Goal: Answer question/provide support: Share knowledge or assist other users

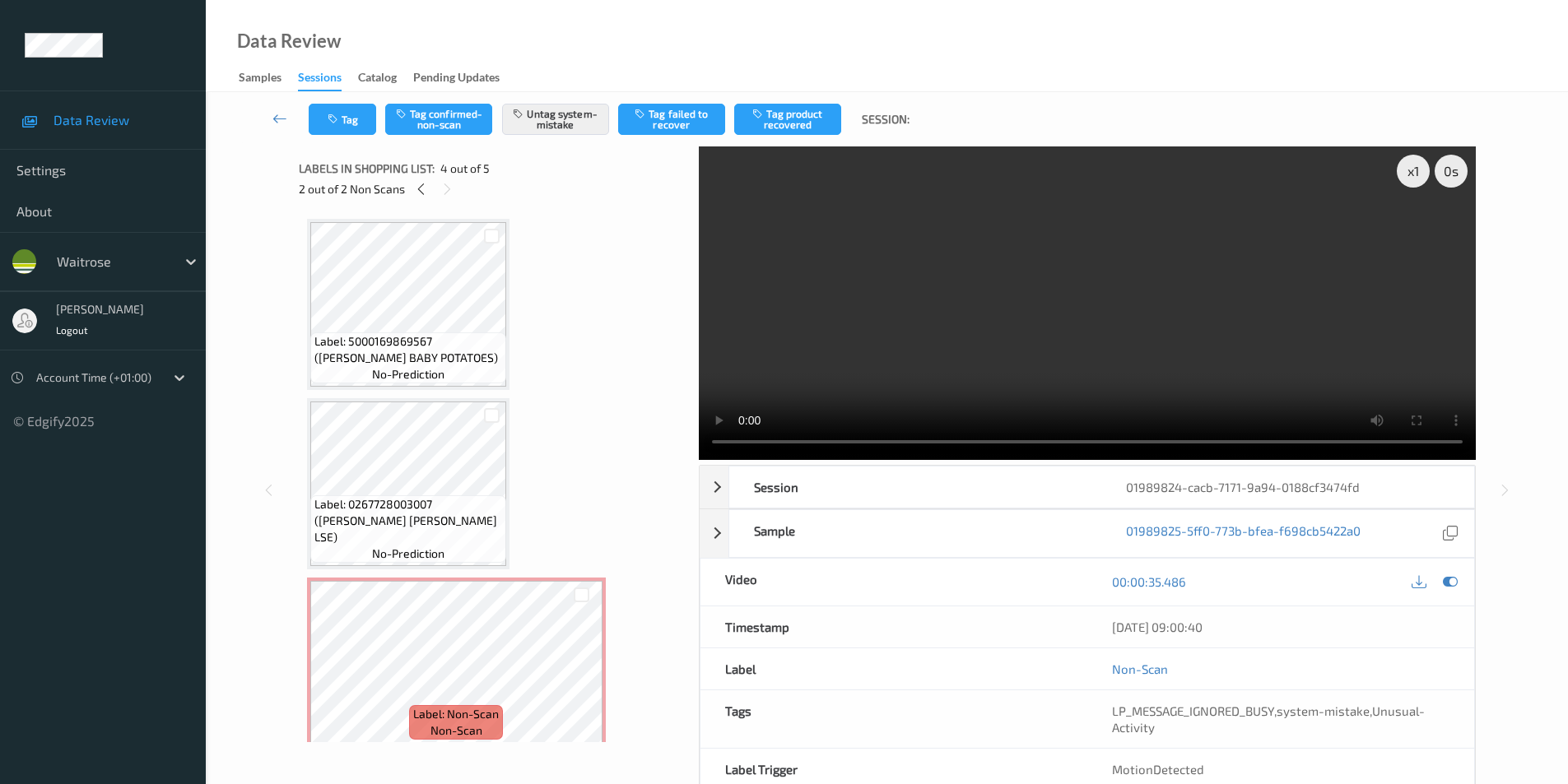
scroll to position [209, 0]
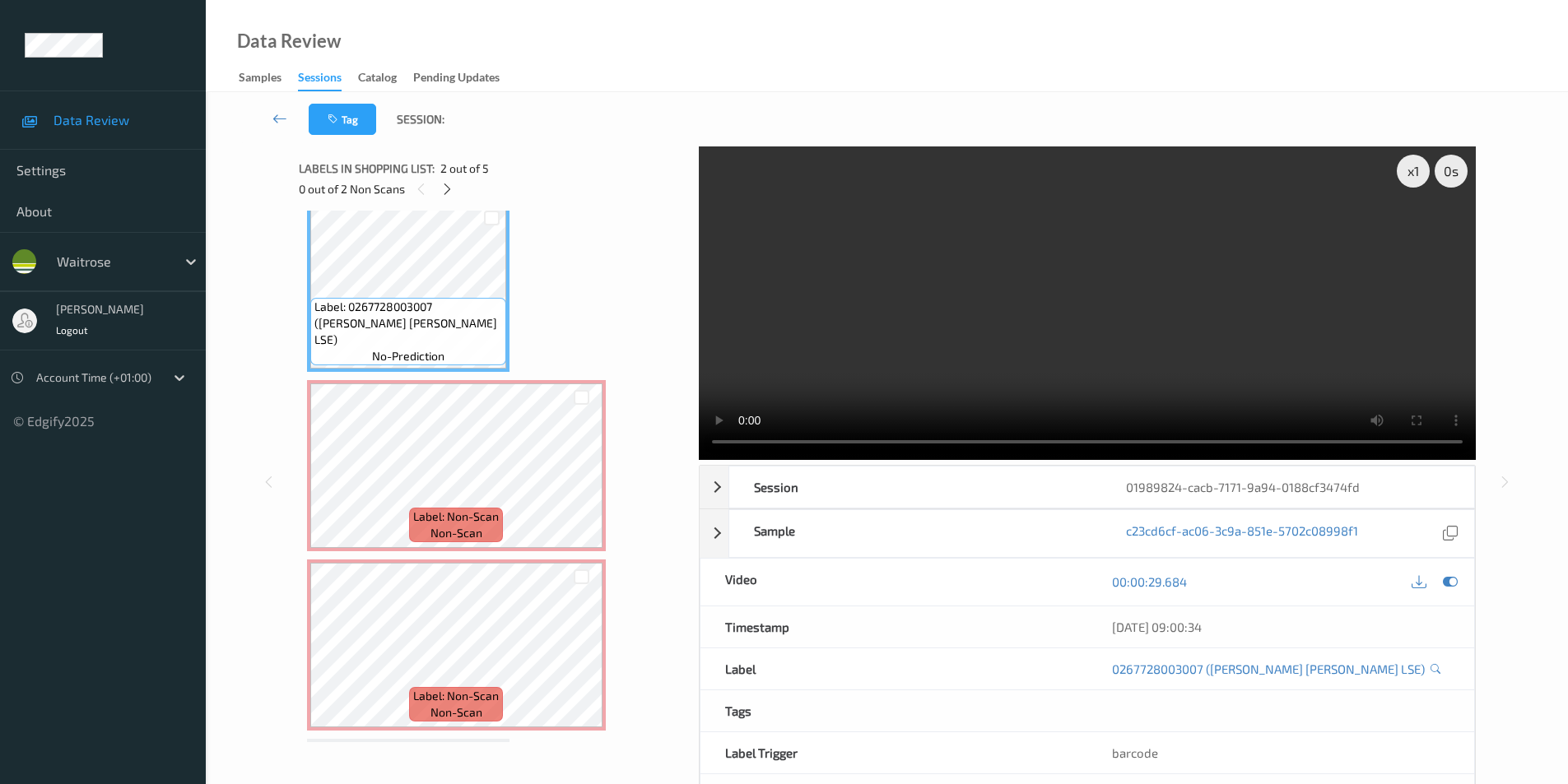
scroll to position [247, 0]
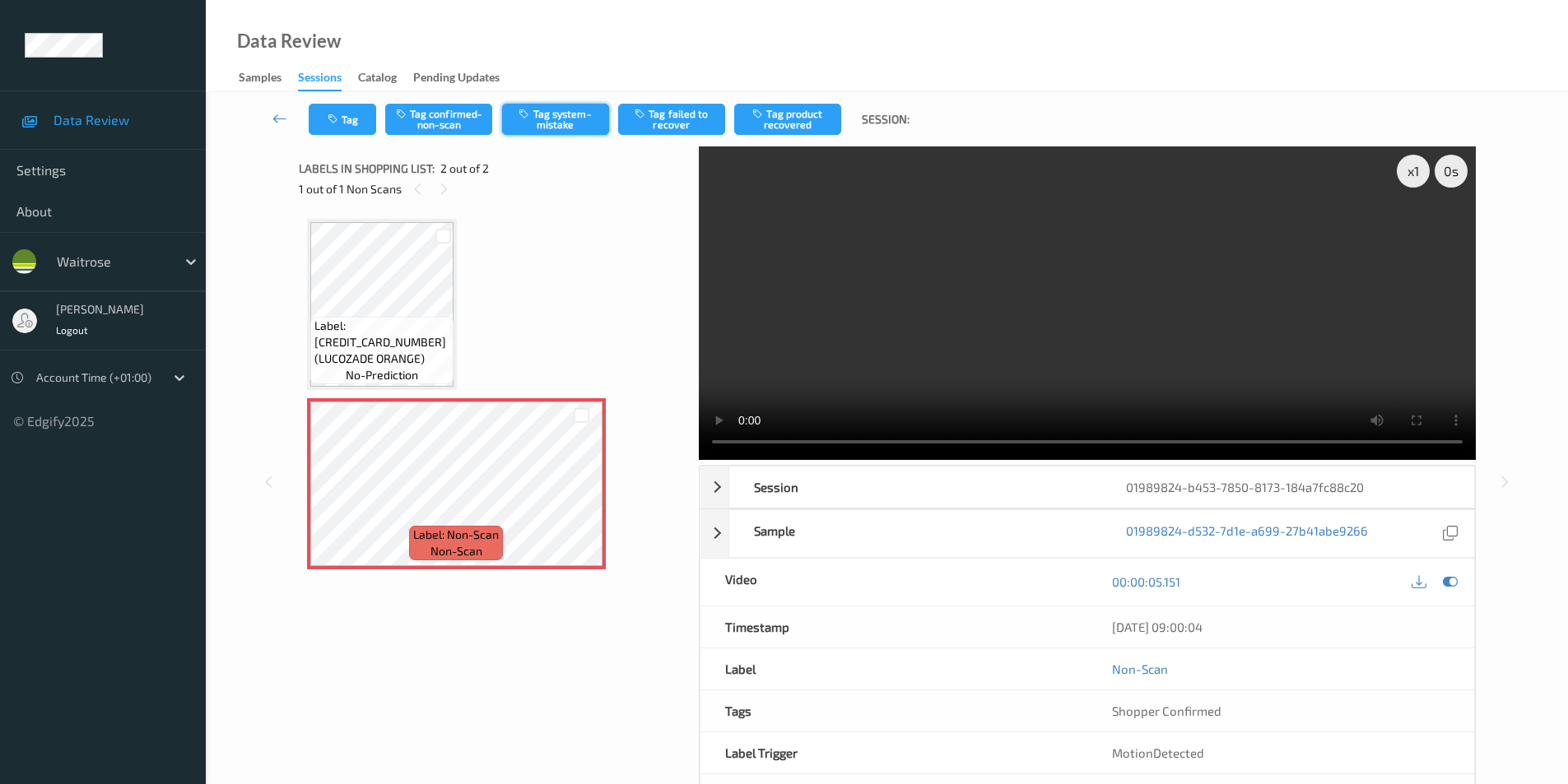
click at [543, 107] on button "Tag system-mistake" at bounding box center [556, 119] width 108 height 31
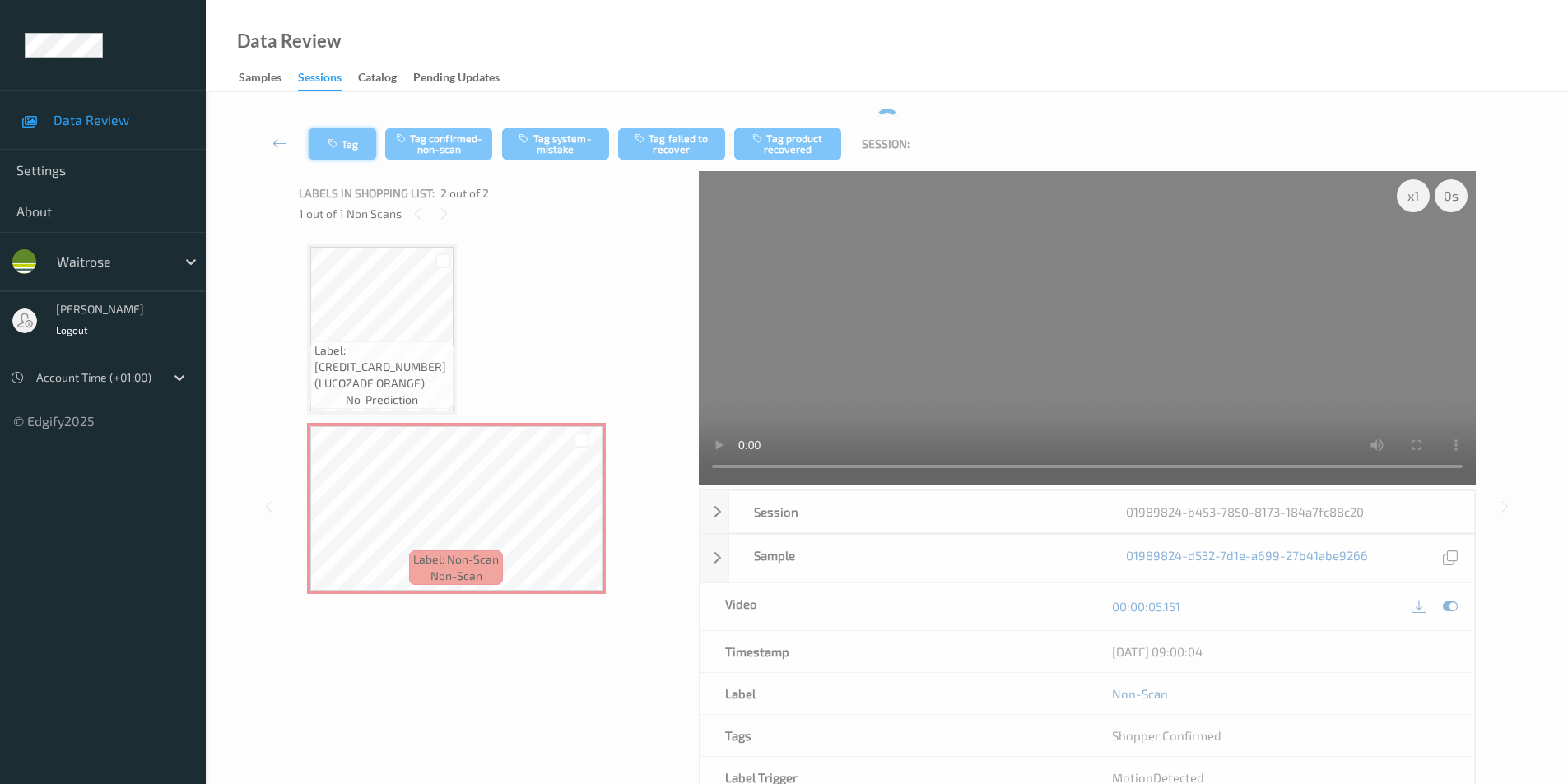
click at [343, 142] on button "Tag" at bounding box center [343, 144] width 68 height 31
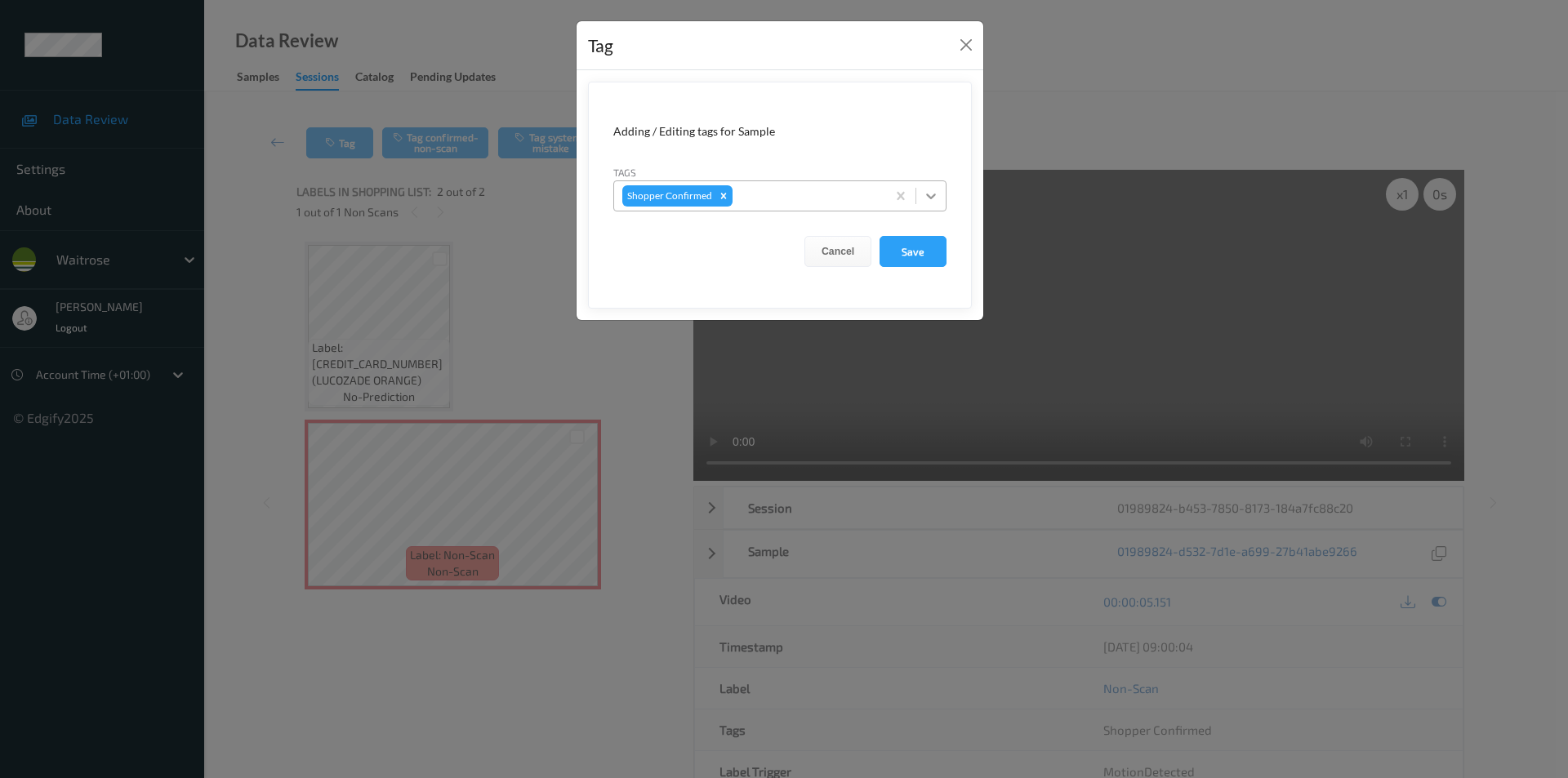
click at [930, 199] on icon at bounding box center [931, 196] width 10 height 6
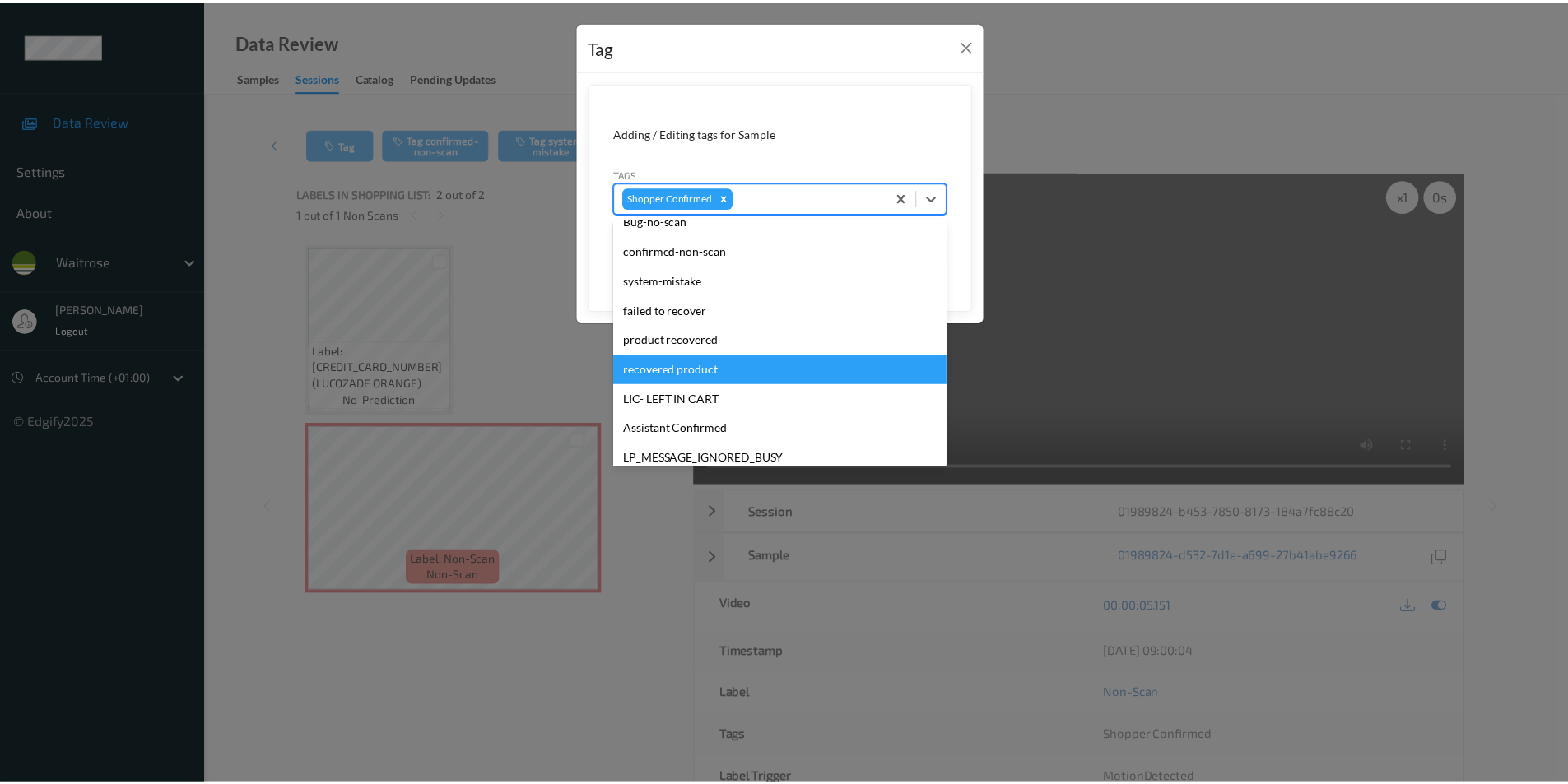
scroll to position [352, 0]
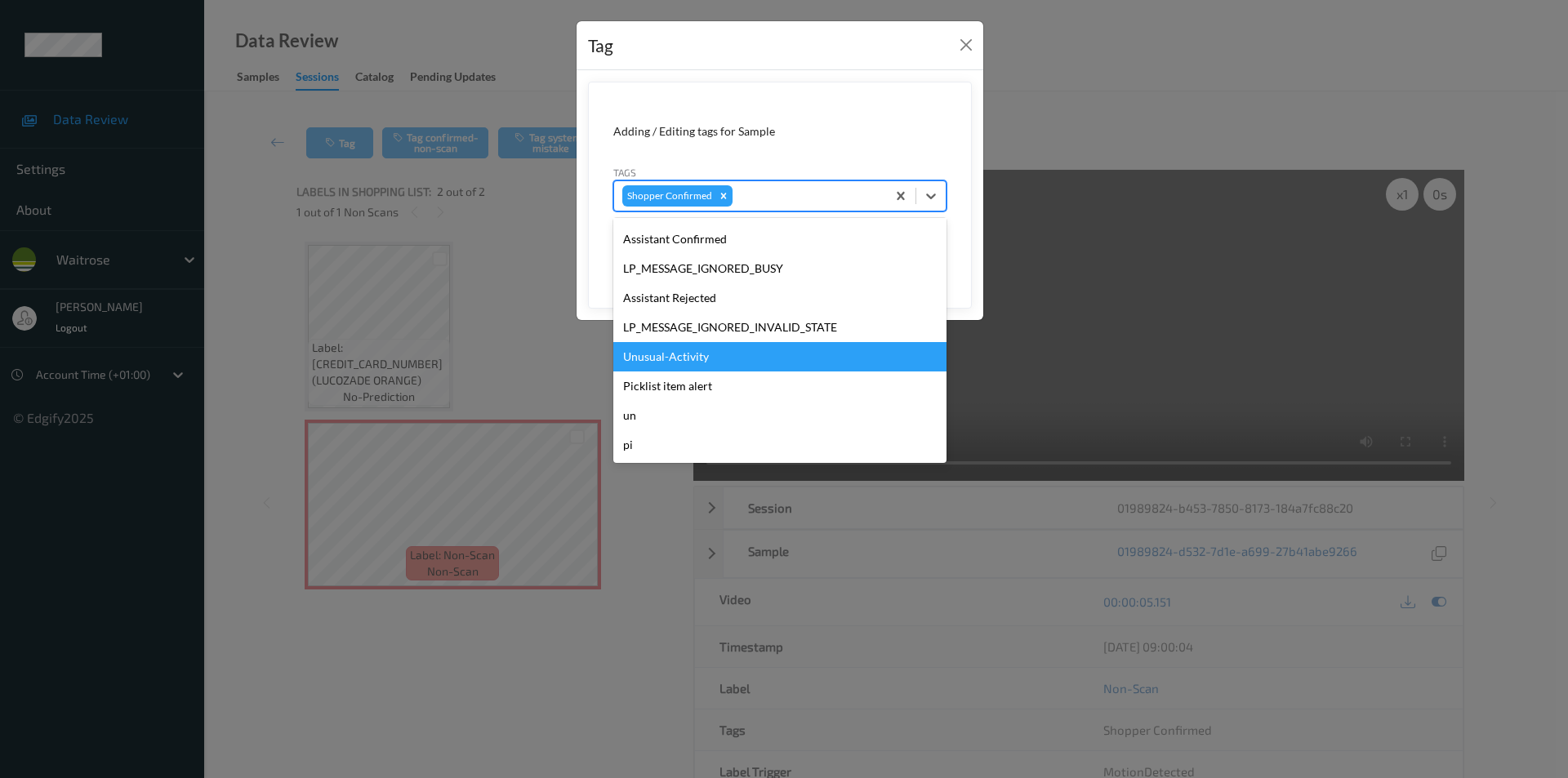
drag, startPoint x: 673, startPoint y: 357, endPoint x: 777, endPoint y: 340, distance: 105.4
click at [673, 356] on div "Unusual-Activity" at bounding box center [779, 356] width 333 height 30
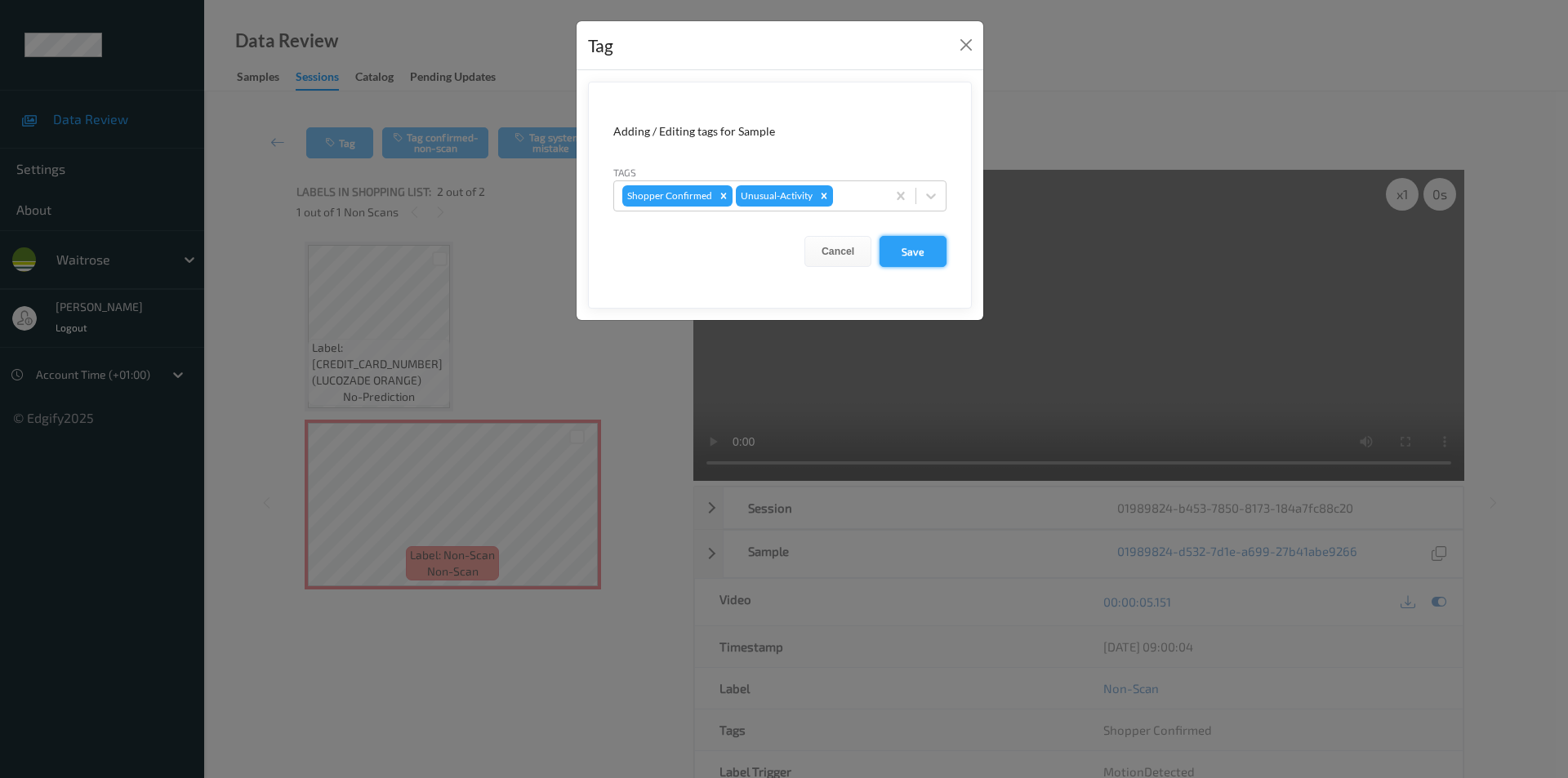
click at [907, 248] on button "Save" at bounding box center [913, 252] width 67 height 31
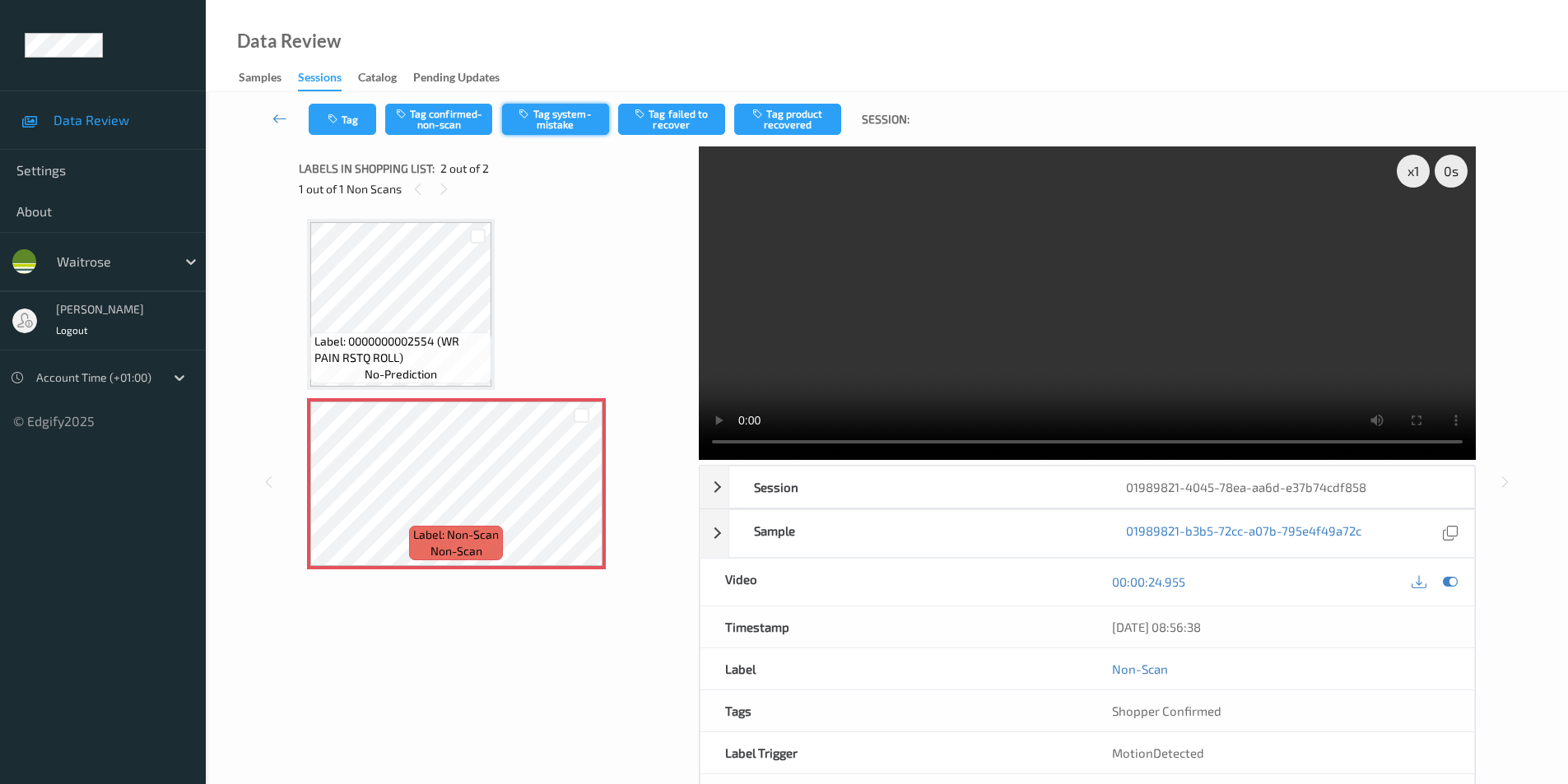
click at [550, 117] on button "Tag system-mistake" at bounding box center [556, 119] width 108 height 31
click at [349, 116] on button "Tag" at bounding box center [343, 119] width 68 height 31
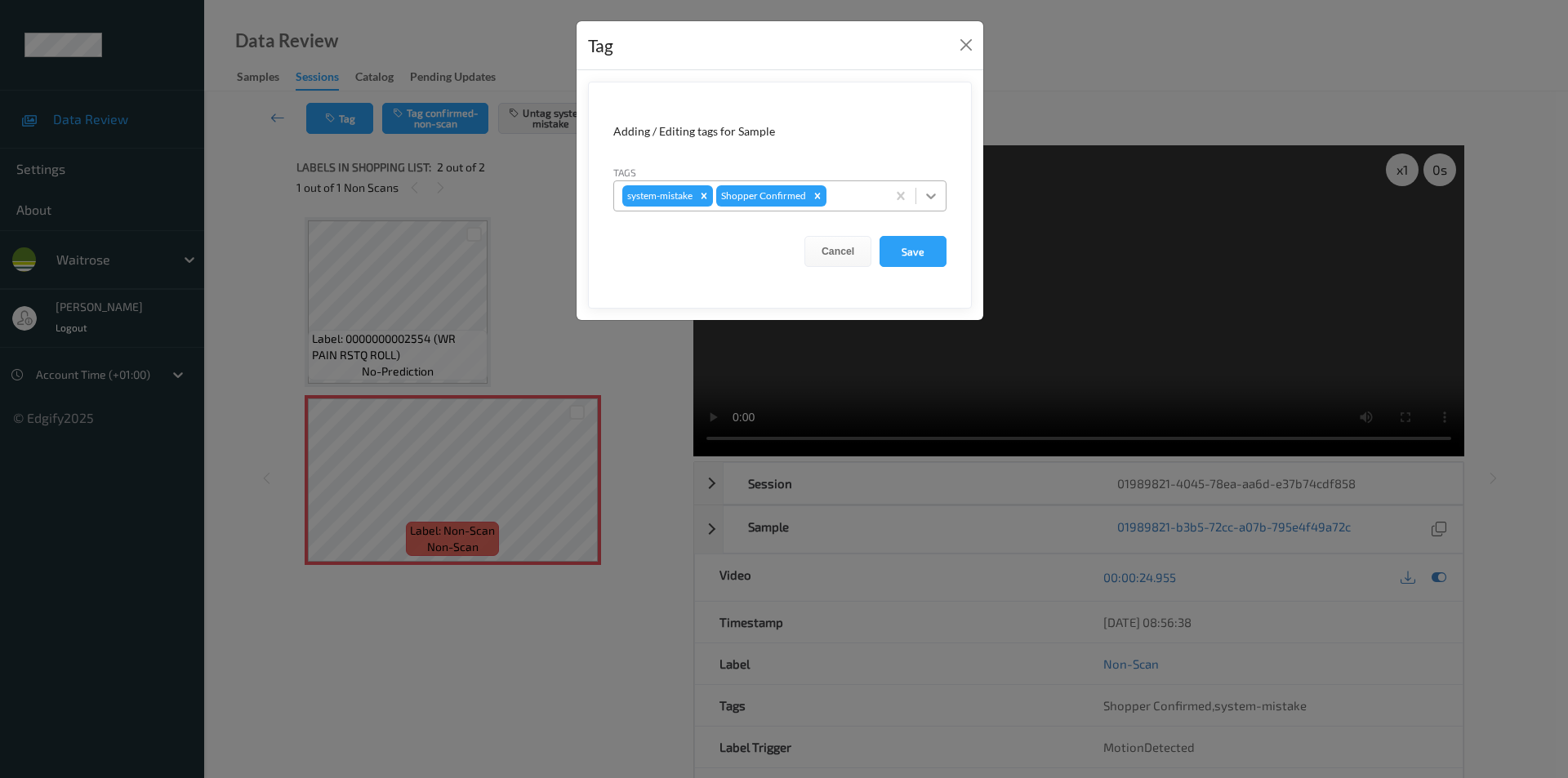
click at [934, 190] on icon at bounding box center [931, 196] width 16 height 16
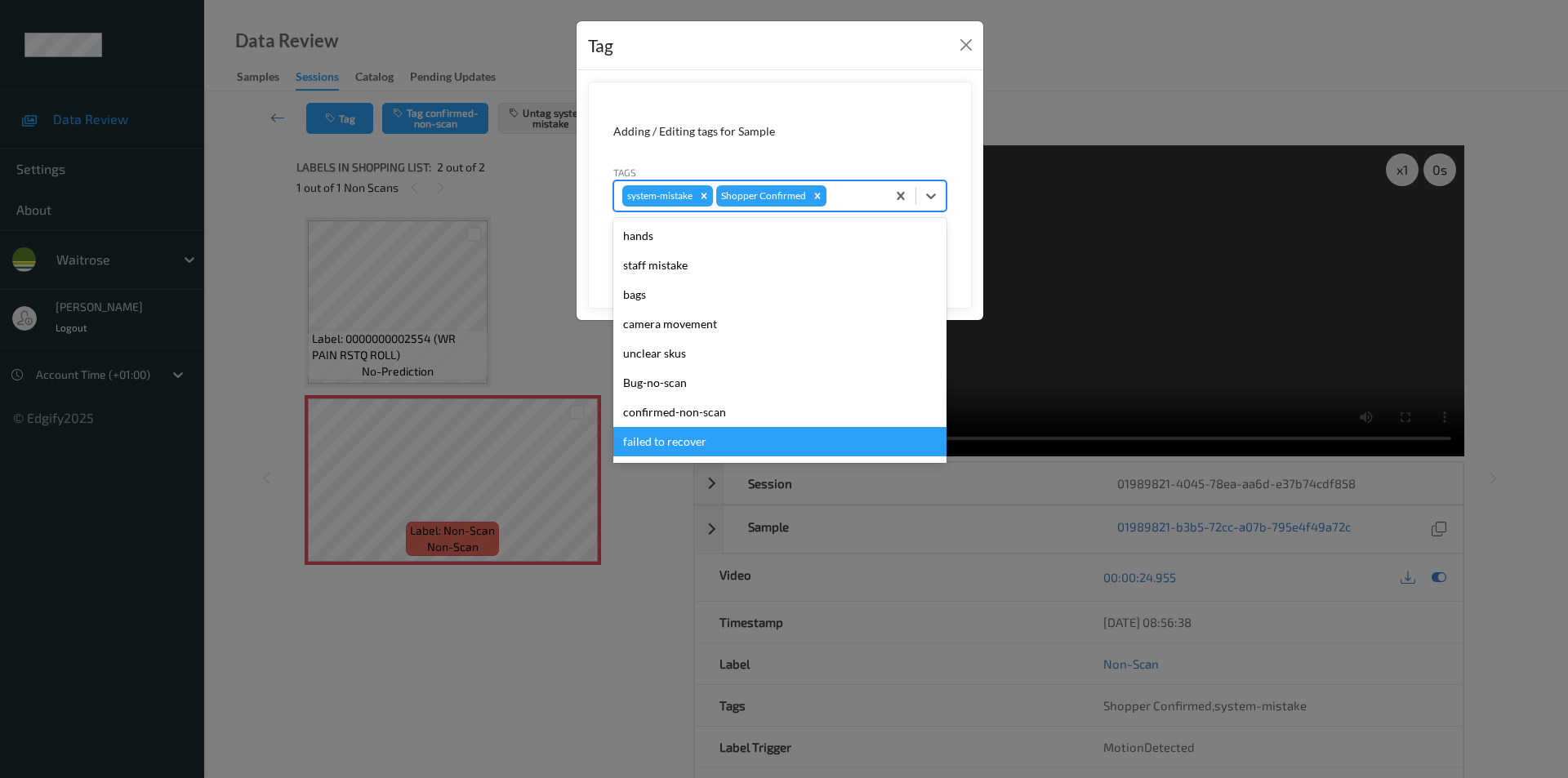
scroll to position [320, 0]
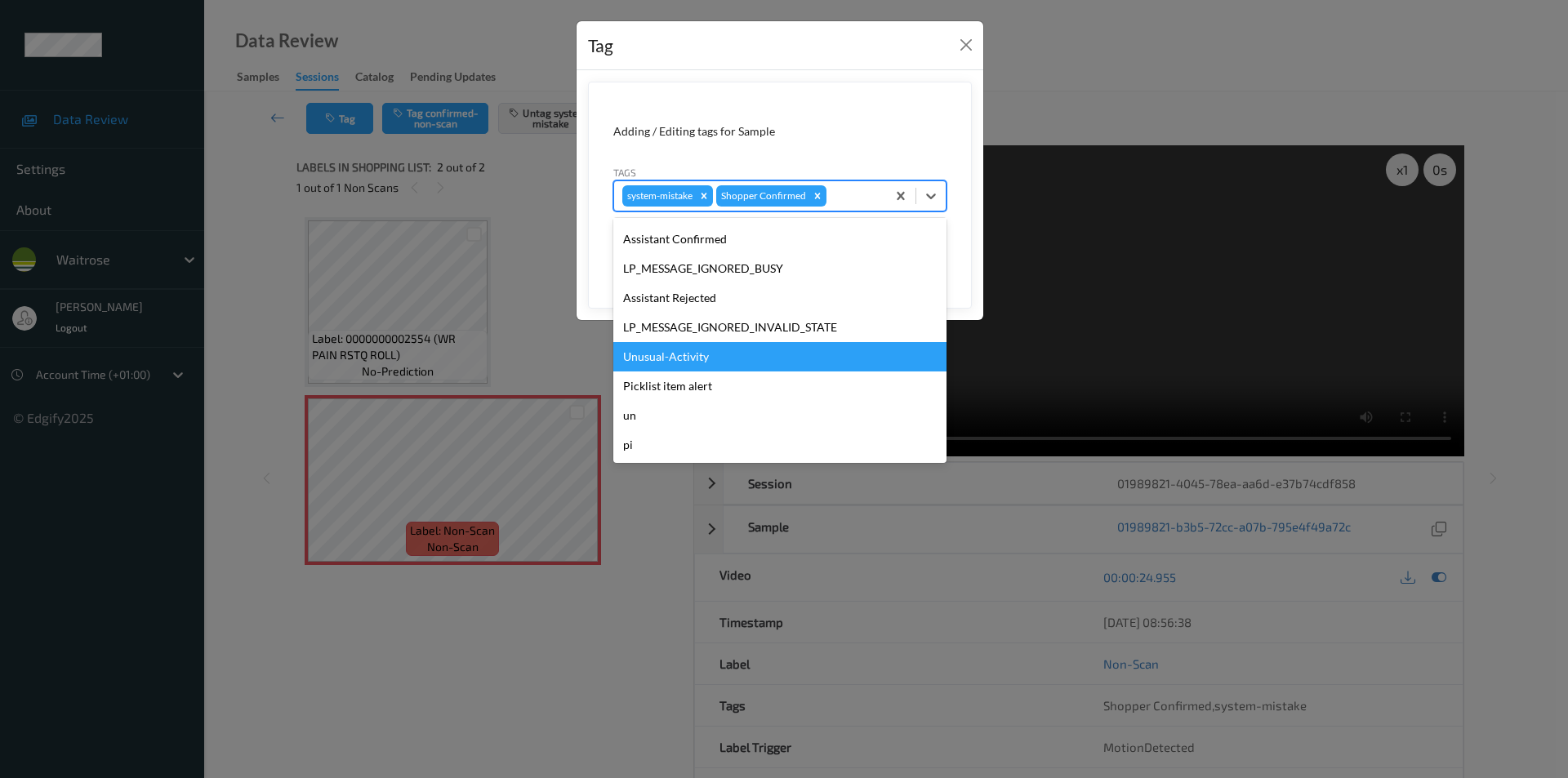
click at [665, 361] on div "Unusual-Activity" at bounding box center [779, 356] width 333 height 30
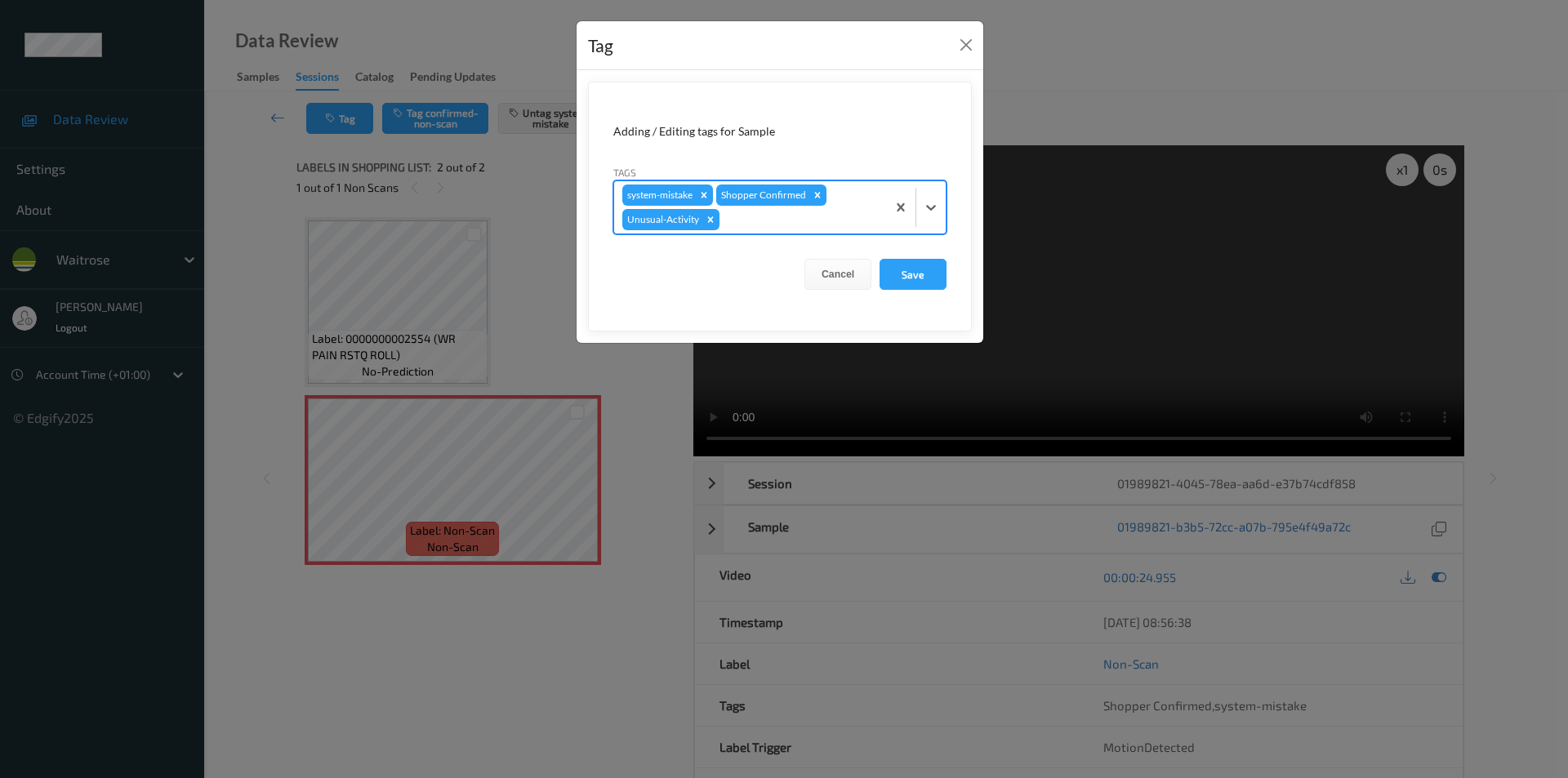
click at [937, 192] on div at bounding box center [916, 207] width 60 height 52
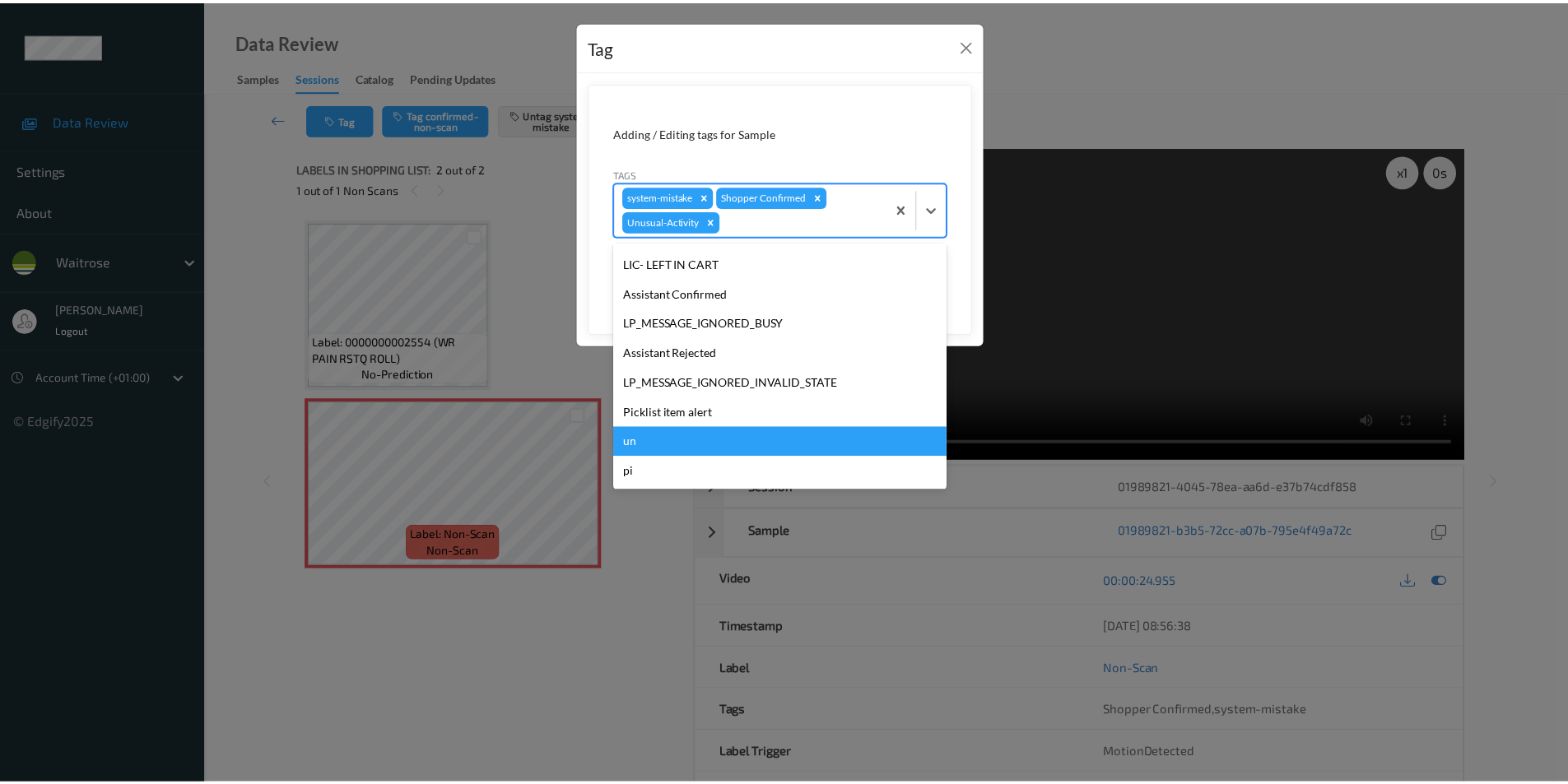
scroll to position [293, 0]
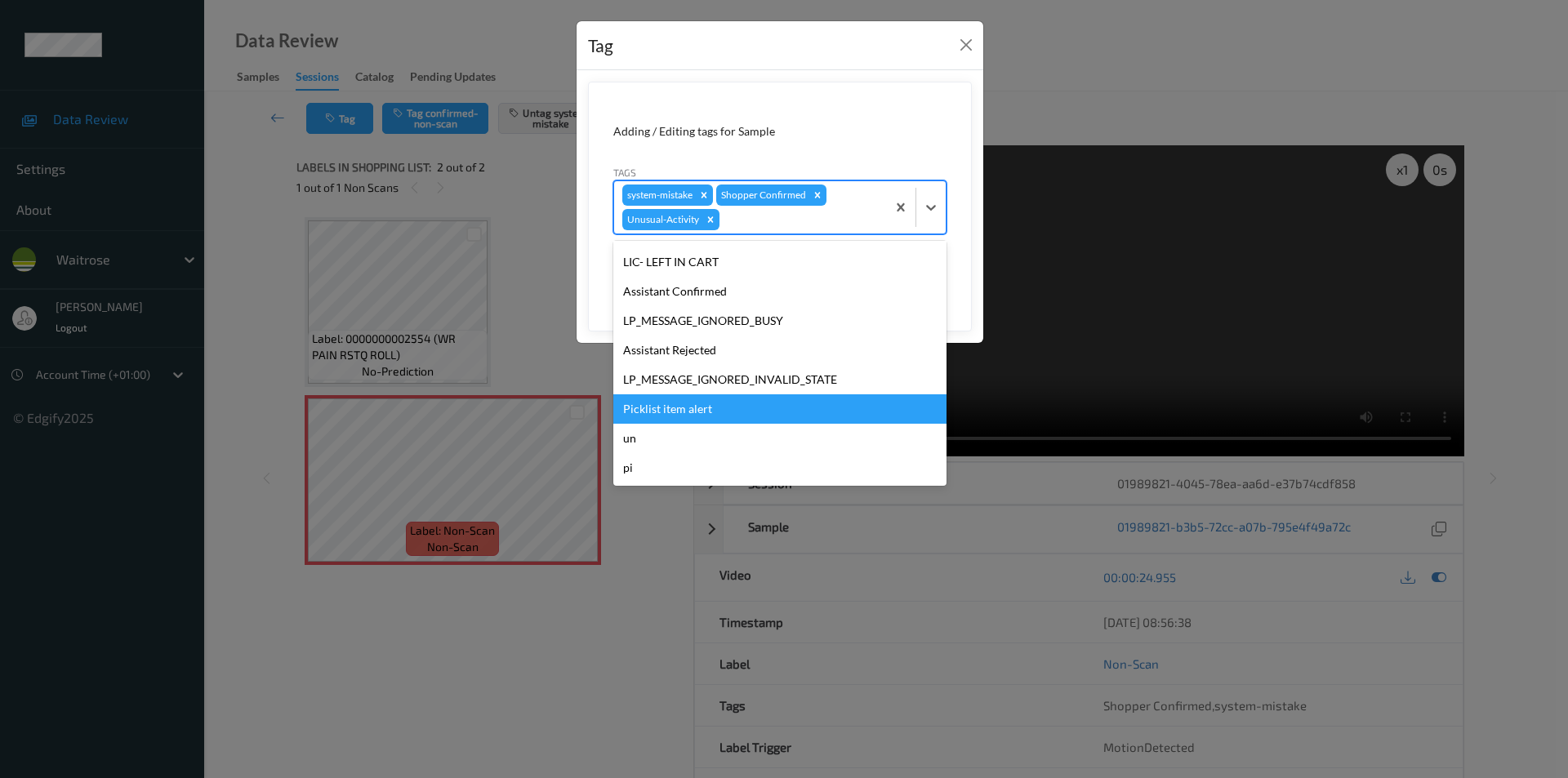
click at [686, 413] on div "Picklist item alert" at bounding box center [779, 409] width 333 height 30
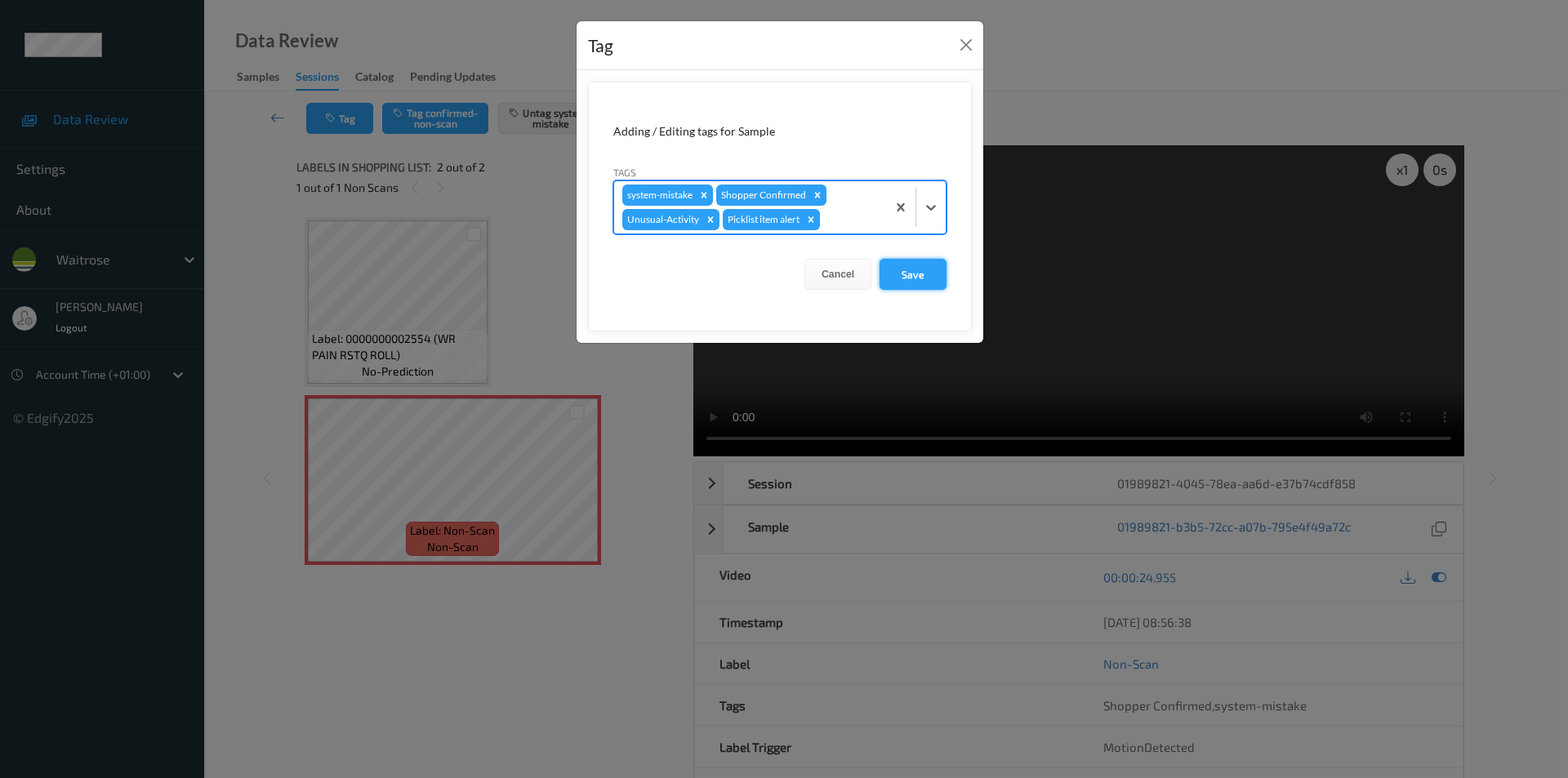
click at [922, 278] on button "Save" at bounding box center [913, 274] width 67 height 31
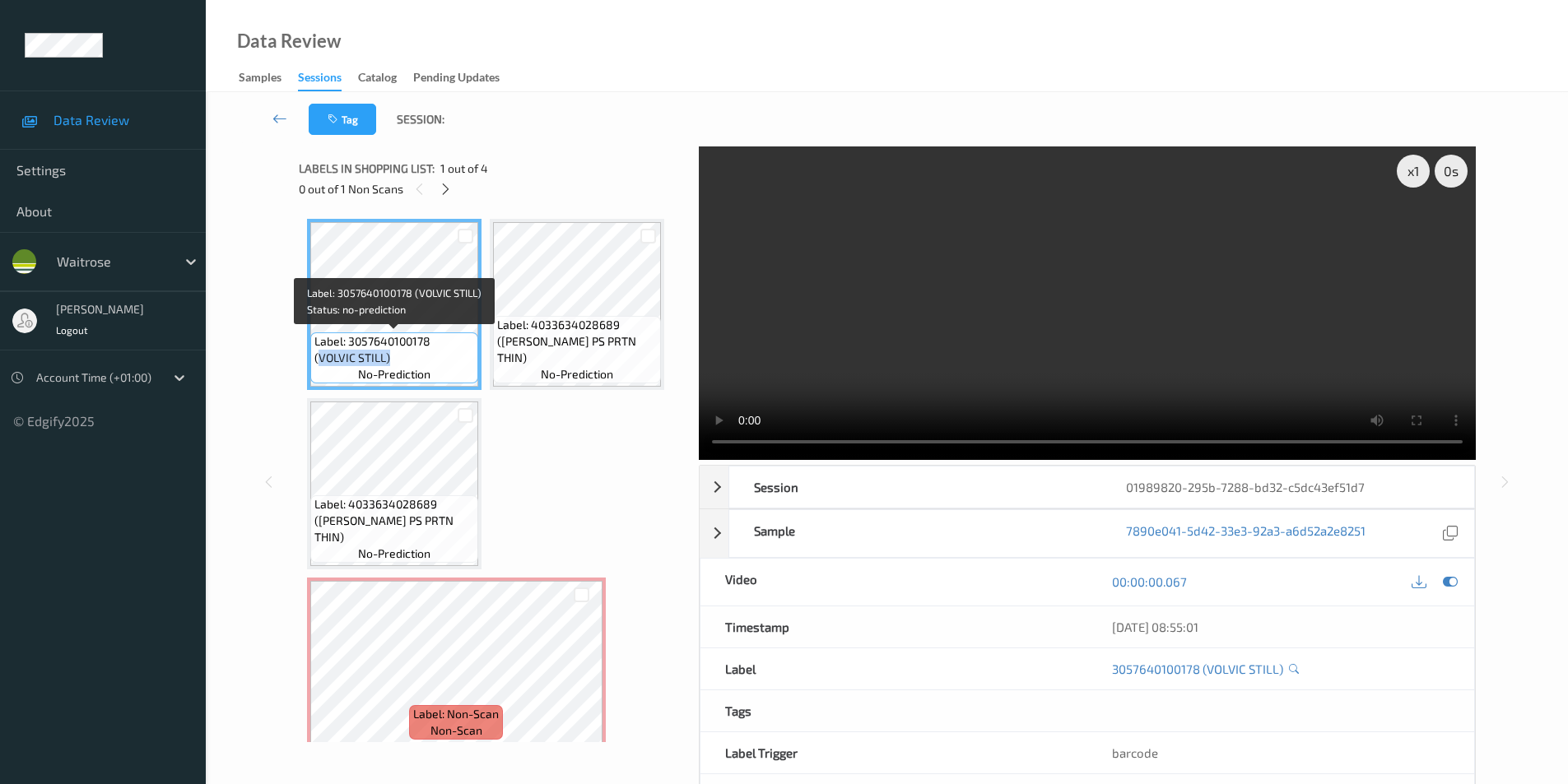
drag, startPoint x: 436, startPoint y: 343, endPoint x: 433, endPoint y: 359, distance: 16.3
click at [433, 359] on span "Label: 3057640100178 (VOLVIC STILL)" at bounding box center [394, 349] width 160 height 33
copy span "VOLVIC STILL)"
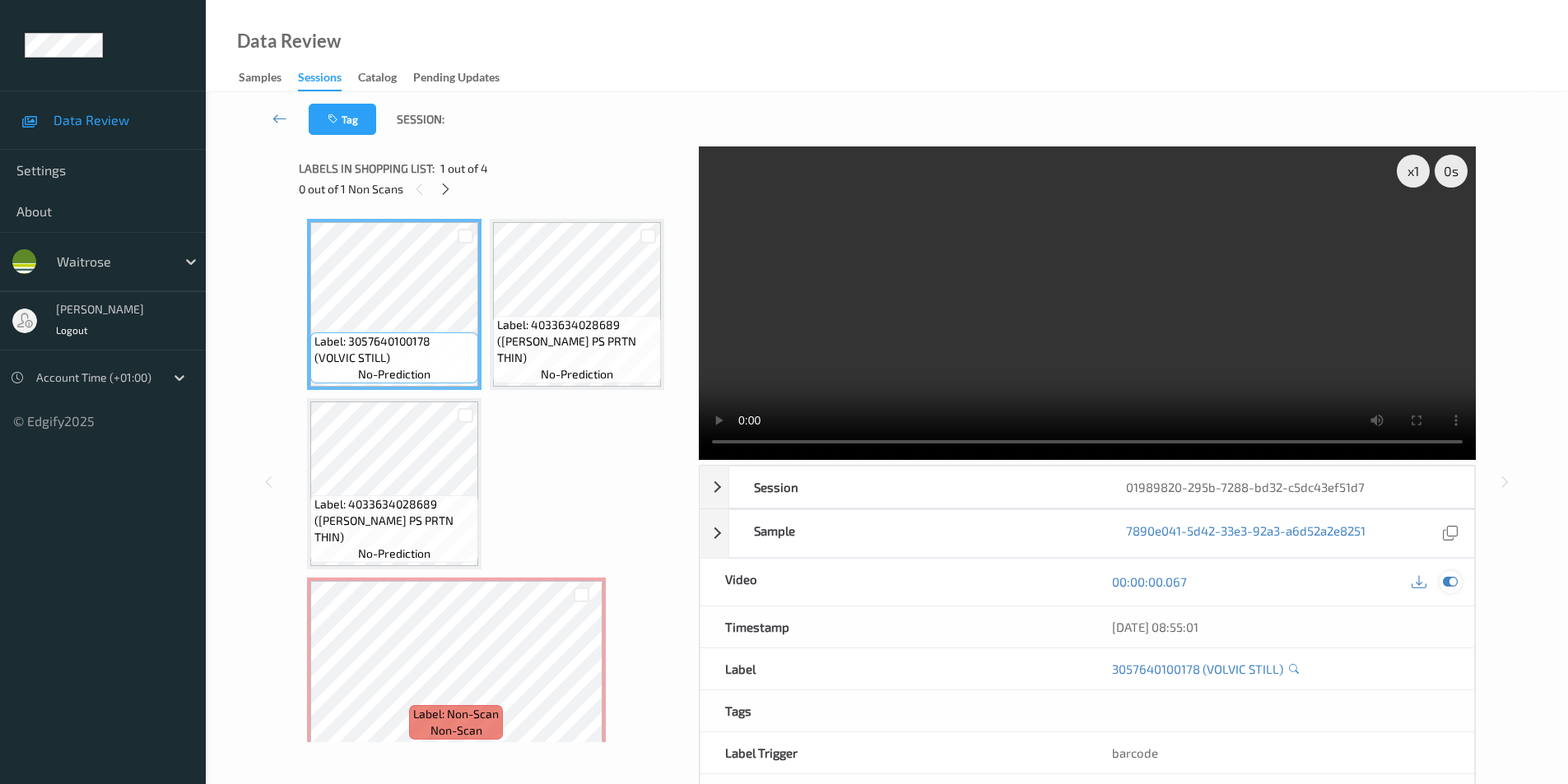
click at [1446, 584] on icon at bounding box center [1450, 581] width 15 height 15
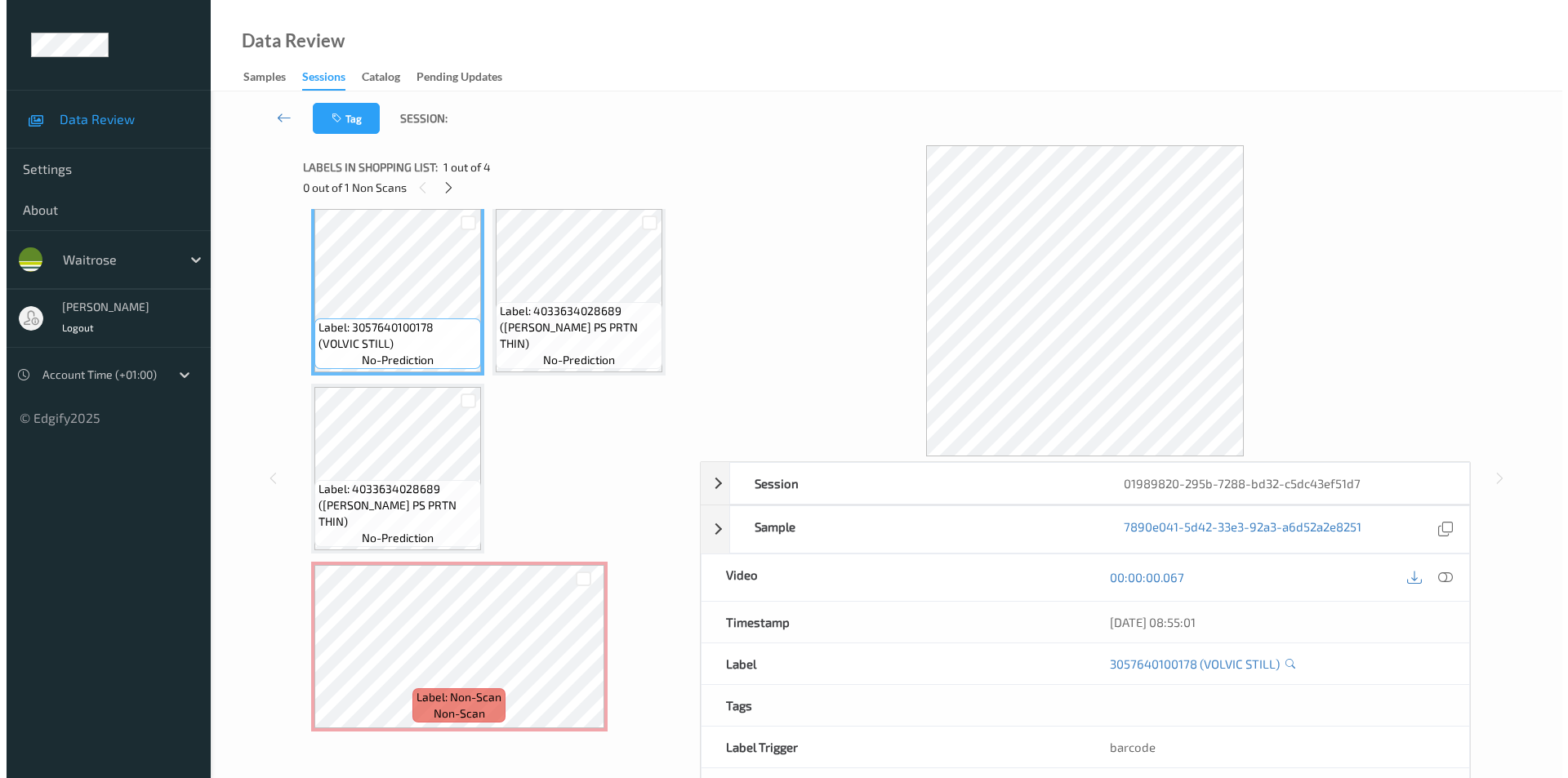
scroll to position [14, 0]
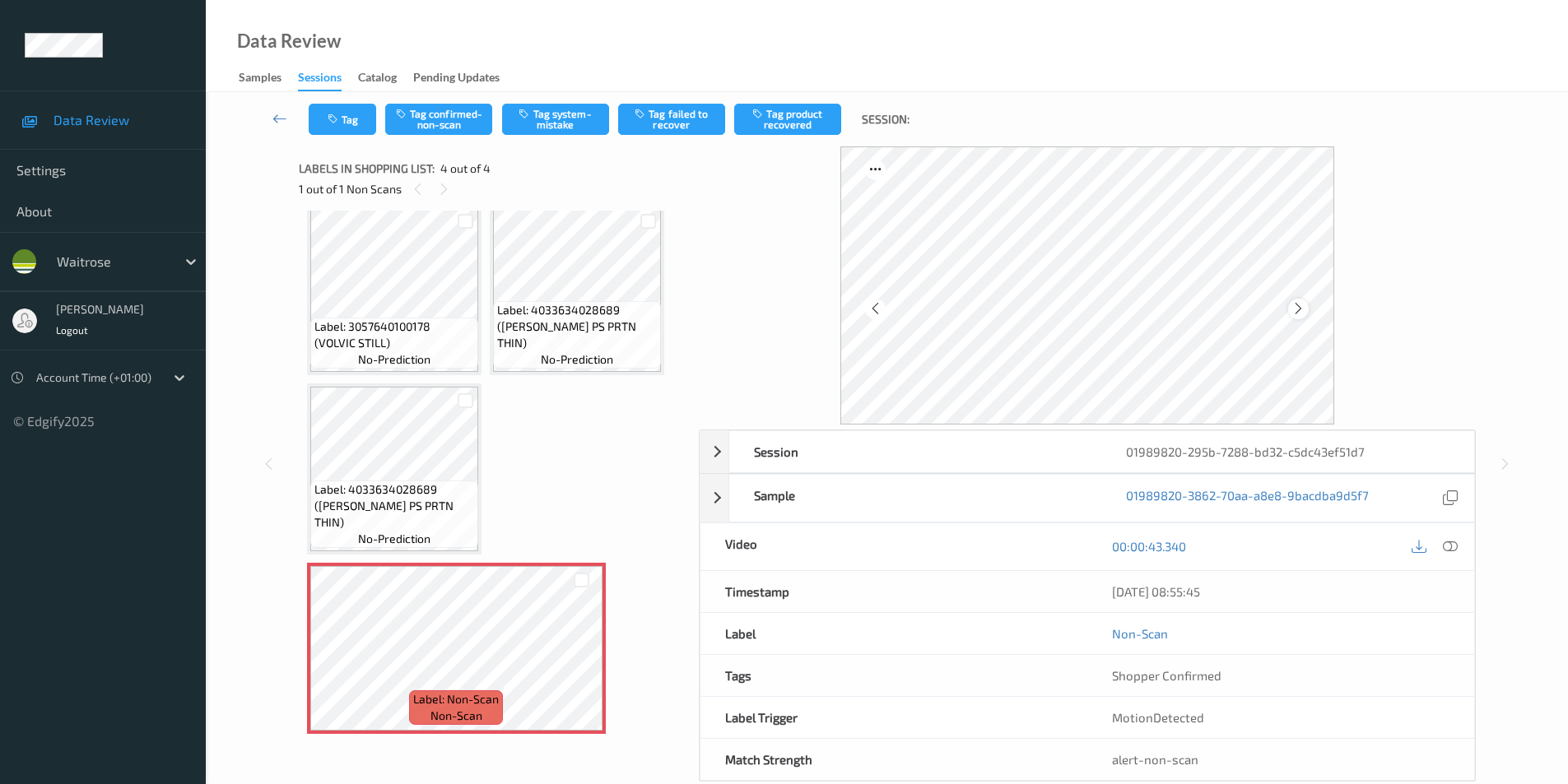
click at [1296, 311] on icon at bounding box center [1299, 308] width 14 height 15
click at [561, 118] on button "Tag system-mistake" at bounding box center [556, 119] width 108 height 31
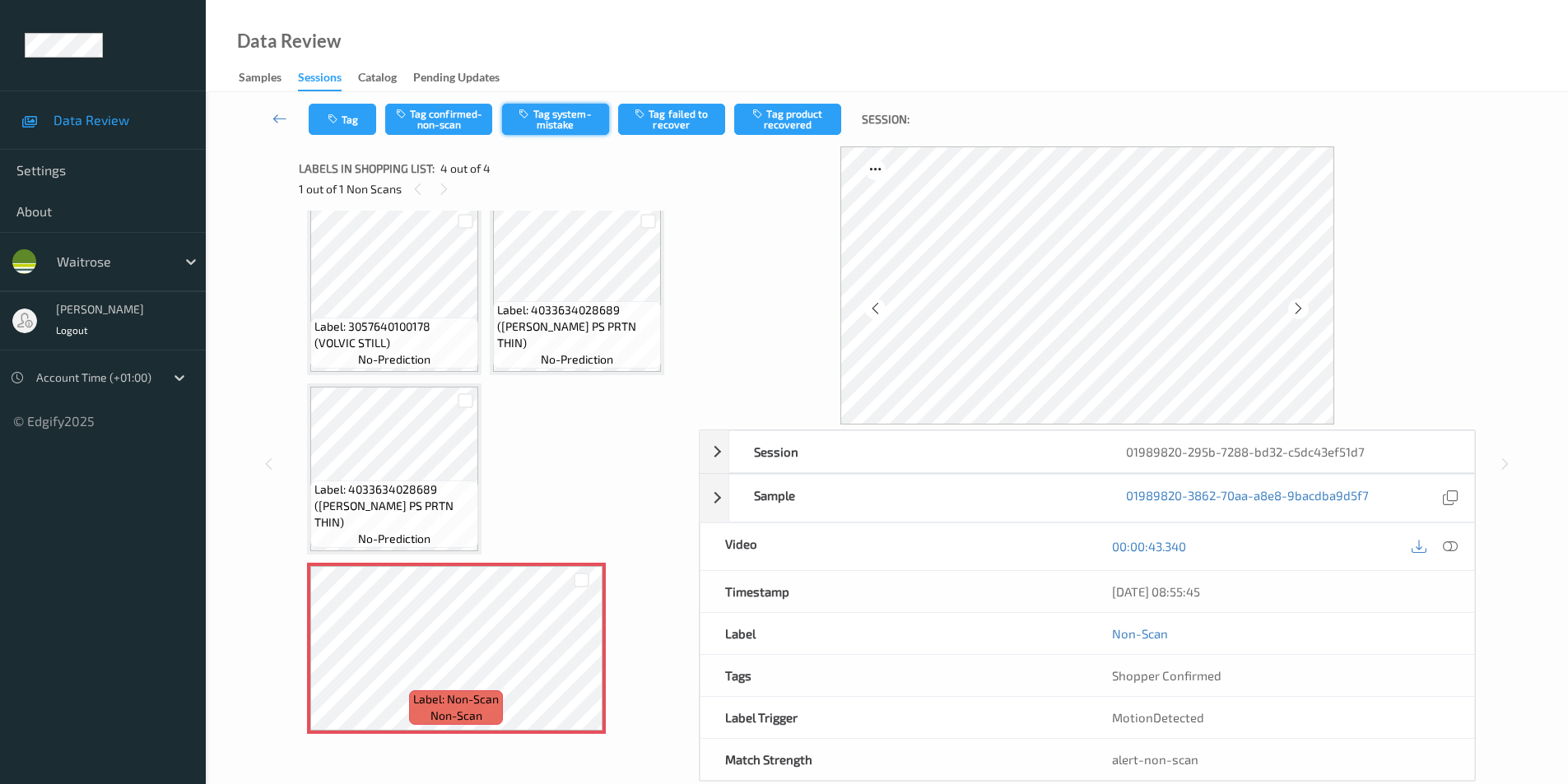
click at [561, 118] on button "Tag system-mistake" at bounding box center [556, 119] width 108 height 31
click at [561, 118] on div "Tag Tag confirmed-non-scan Tag system-mistake Tag failed to recover Tag product…" at bounding box center [886, 119] width 1295 height 54
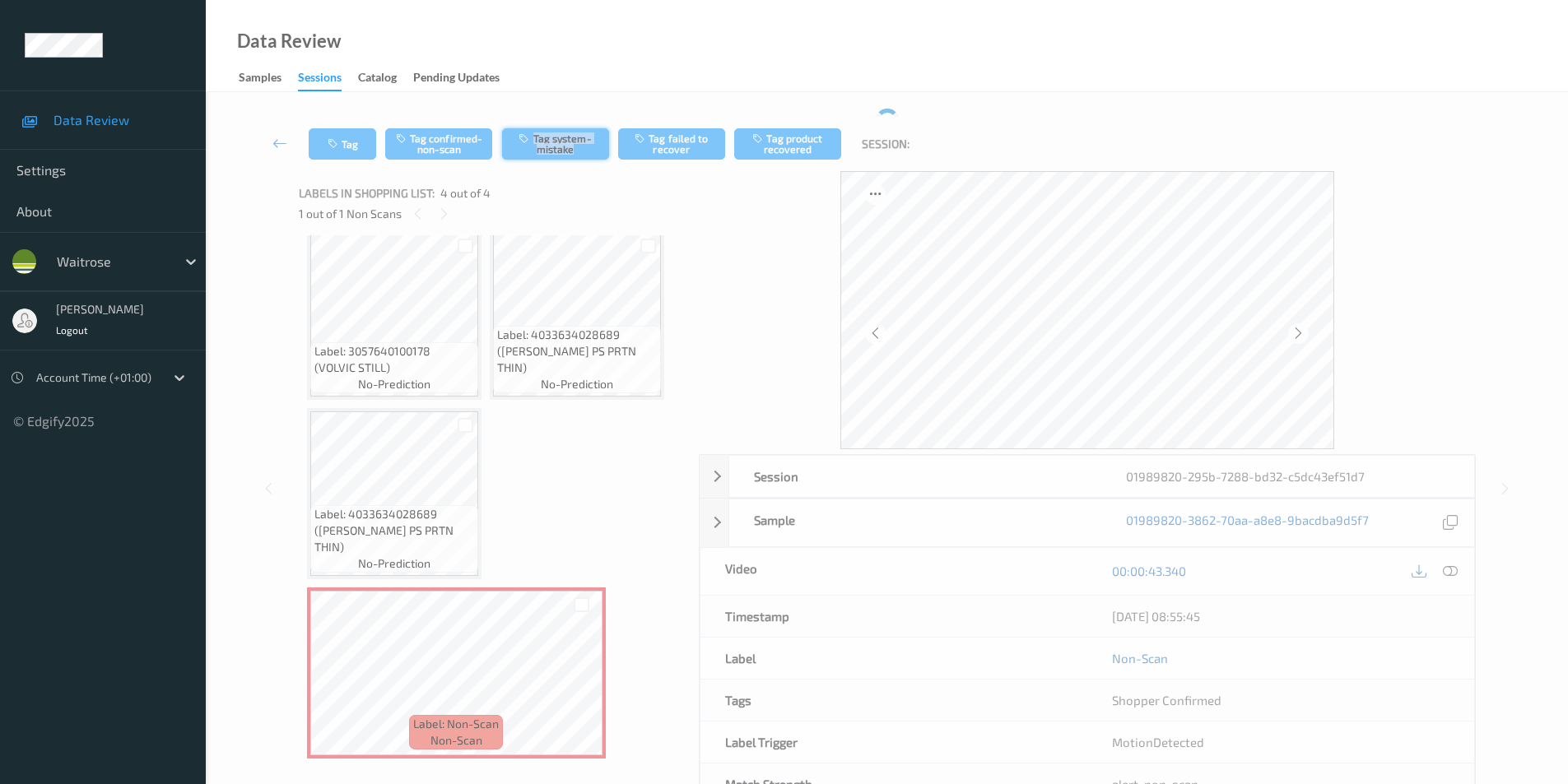
click at [561, 118] on div "Tag Tag confirmed-non-scan Tag system-mistake Tag failed to recover Tag product…" at bounding box center [886, 144] width 1295 height 54
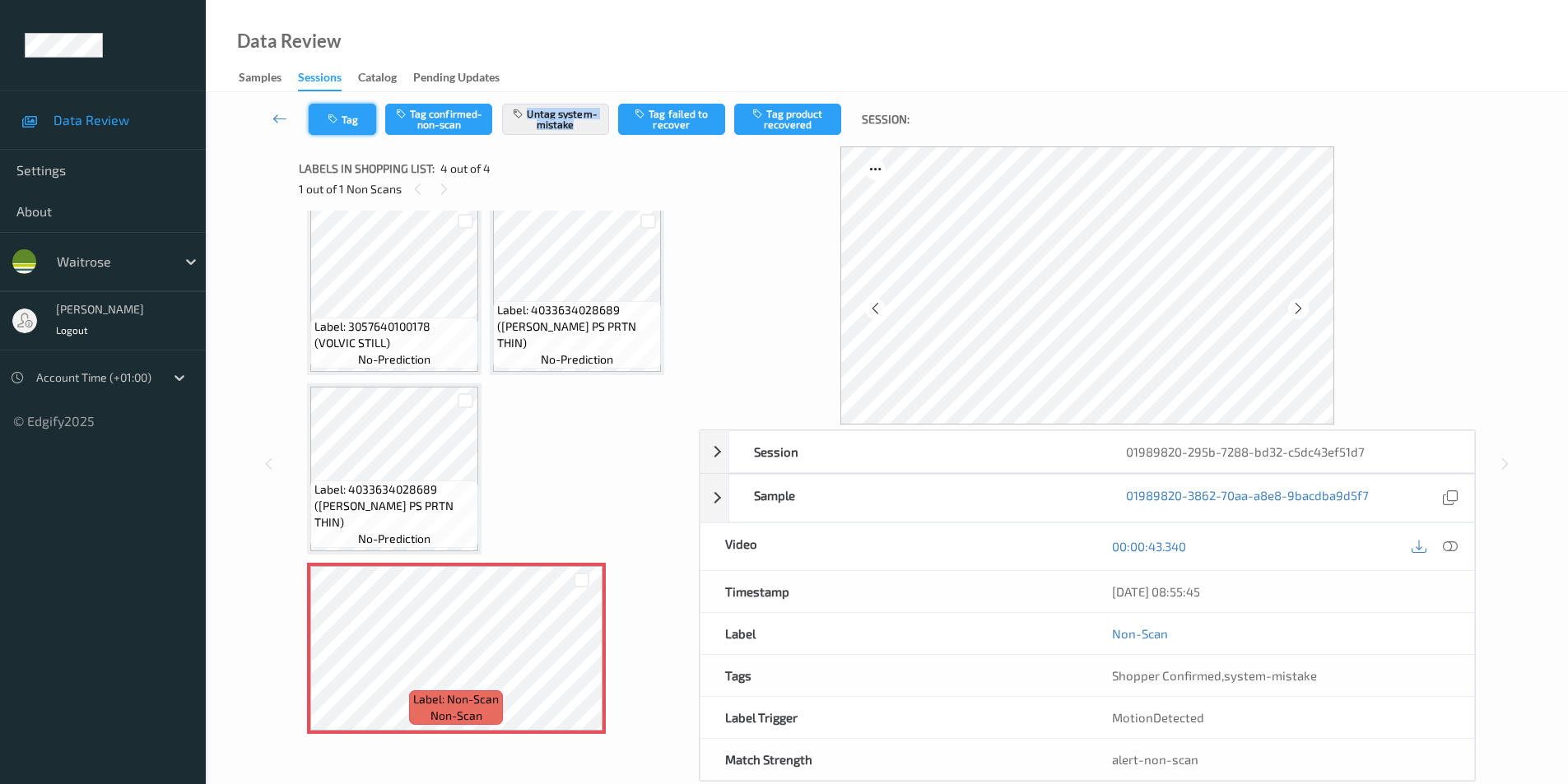
click at [334, 112] on button "Tag" at bounding box center [343, 119] width 68 height 31
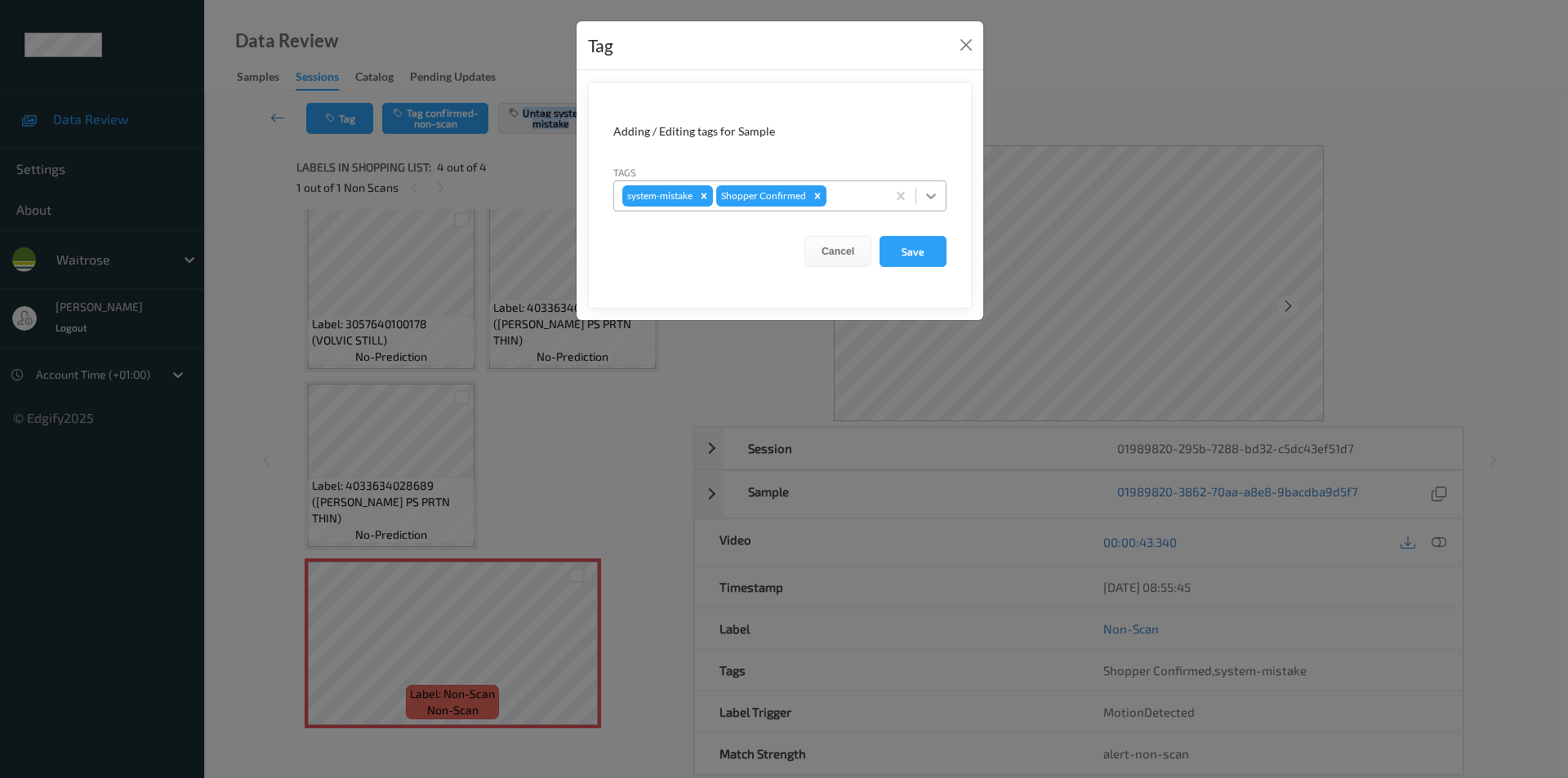
click at [934, 197] on icon at bounding box center [931, 196] width 10 height 6
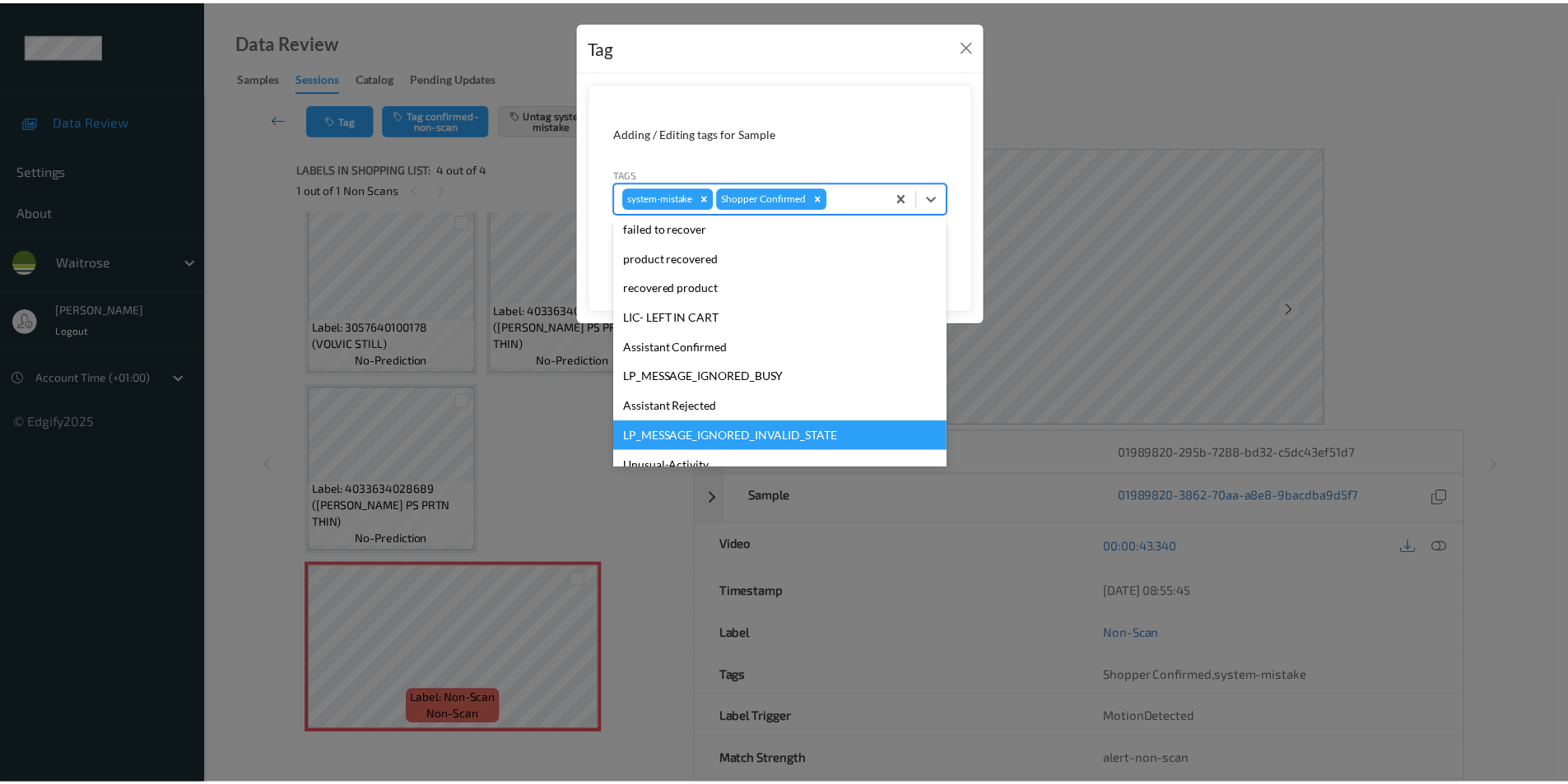
scroll to position [316, 0]
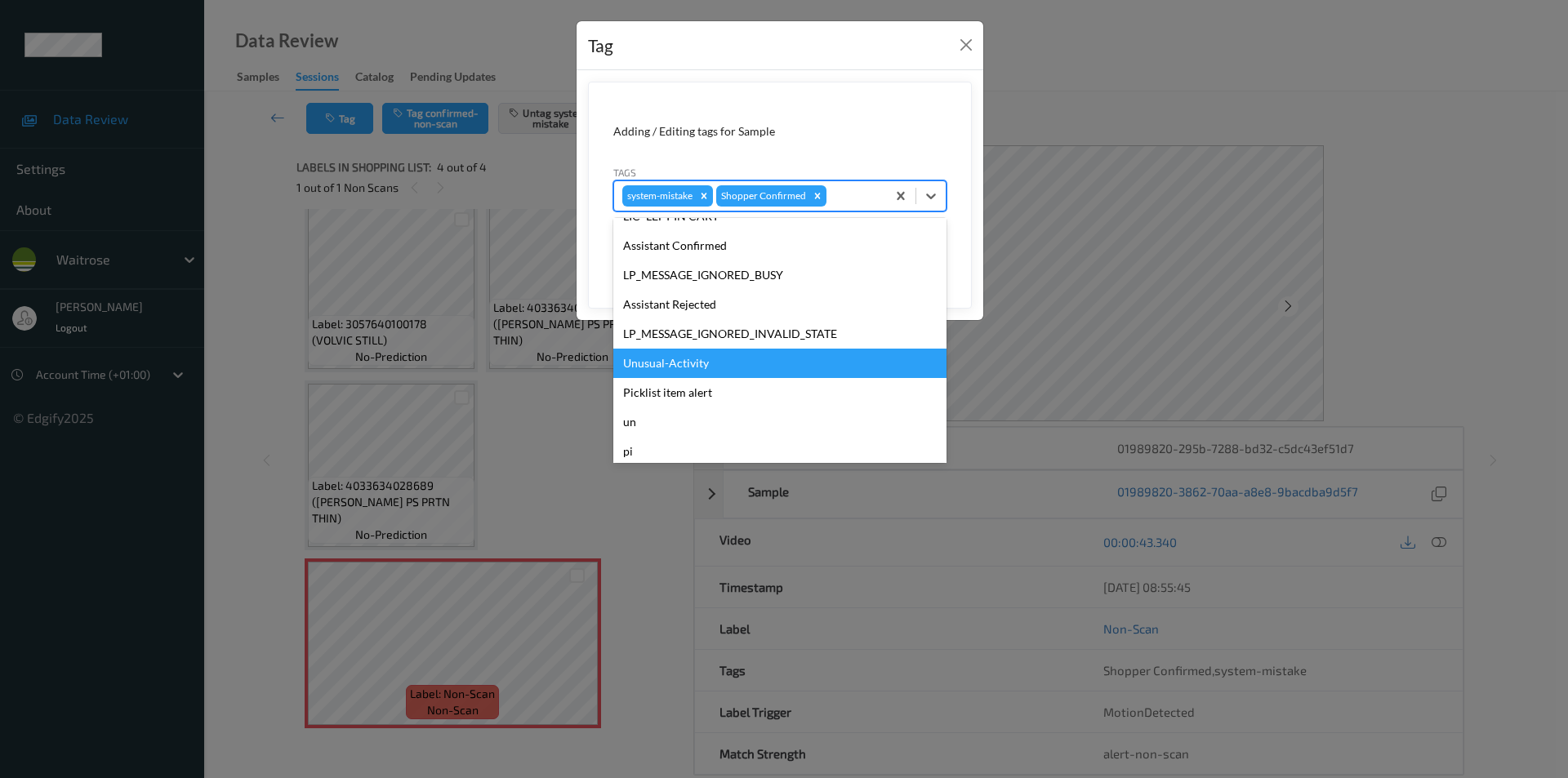
click at [705, 368] on div "Unusual-Activity" at bounding box center [779, 363] width 333 height 30
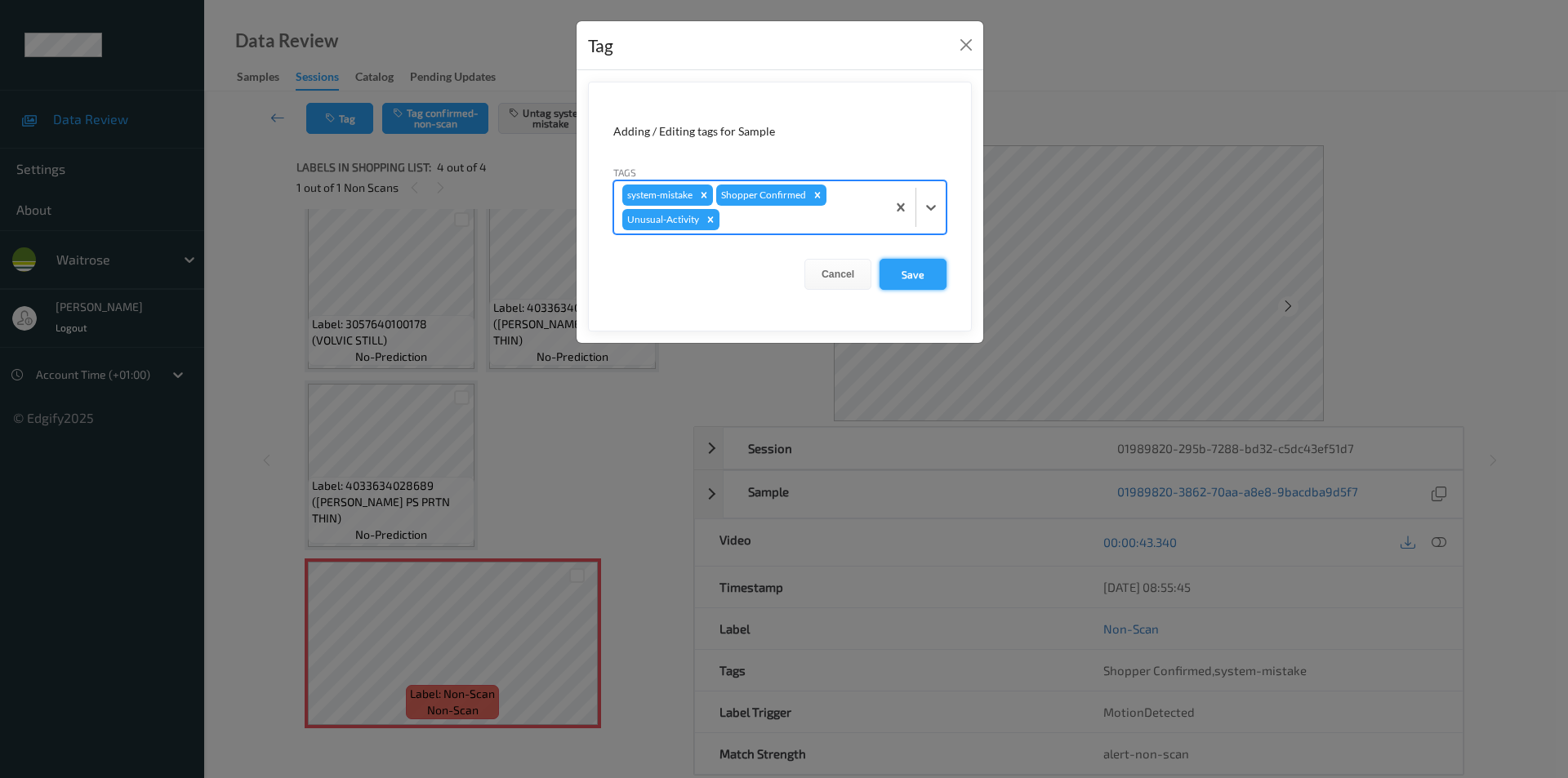
click at [895, 279] on button "Save" at bounding box center [913, 274] width 67 height 31
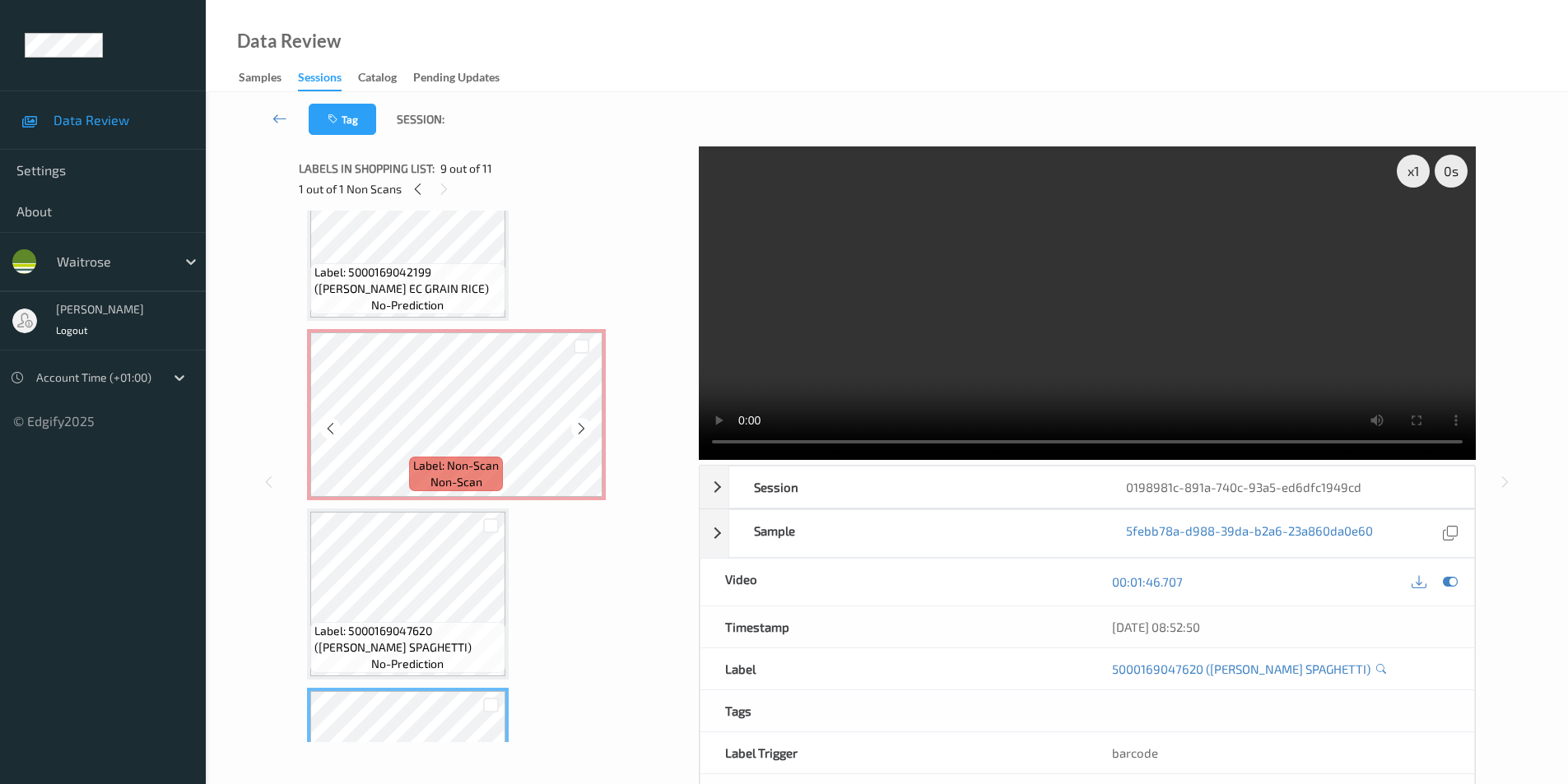
scroll to position [956, 0]
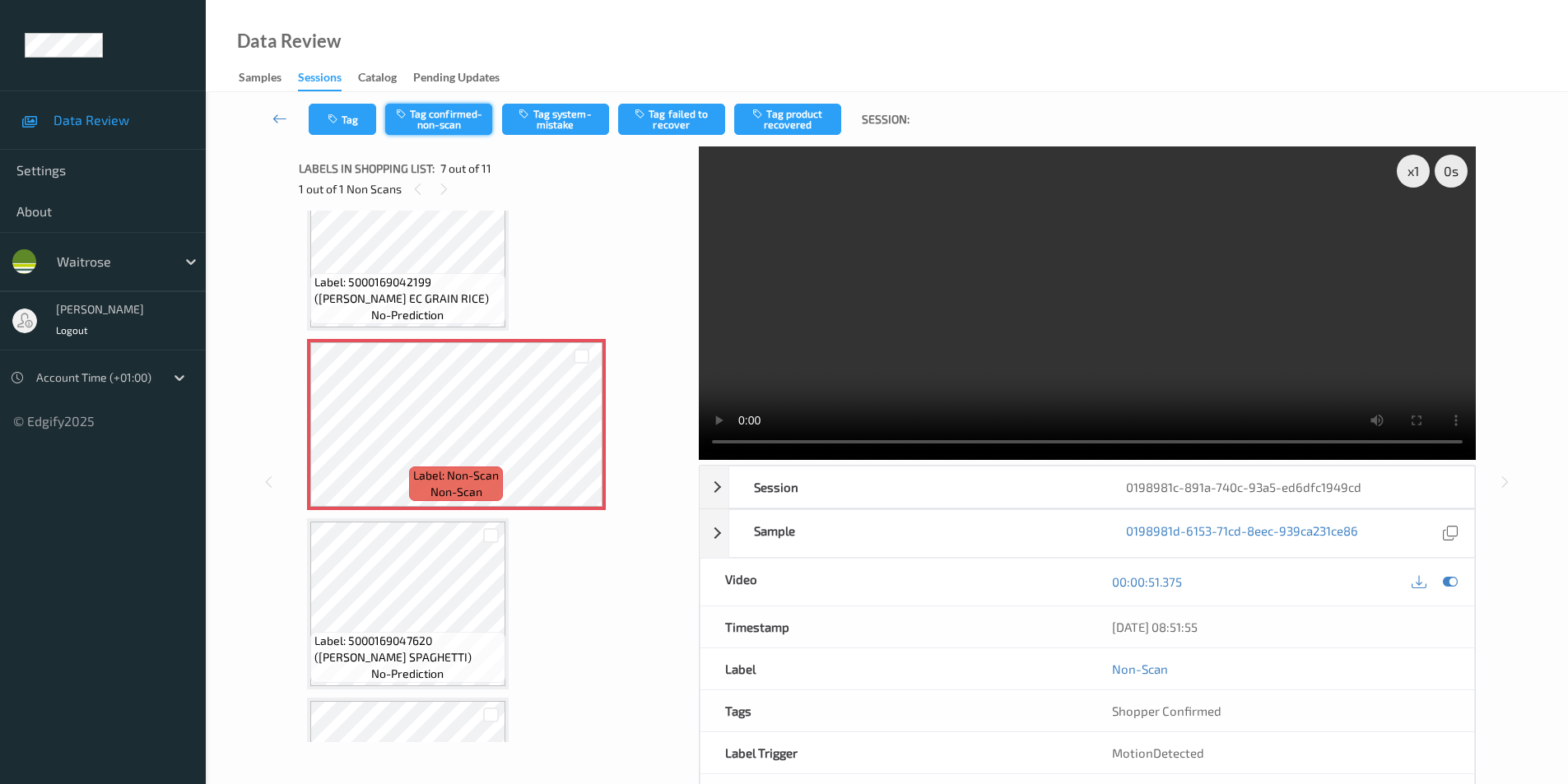
click at [446, 119] on button "Tag confirmed-non-scan" at bounding box center [439, 119] width 108 height 31
click at [776, 123] on button "Tag product recovered" at bounding box center [787, 119] width 108 height 31
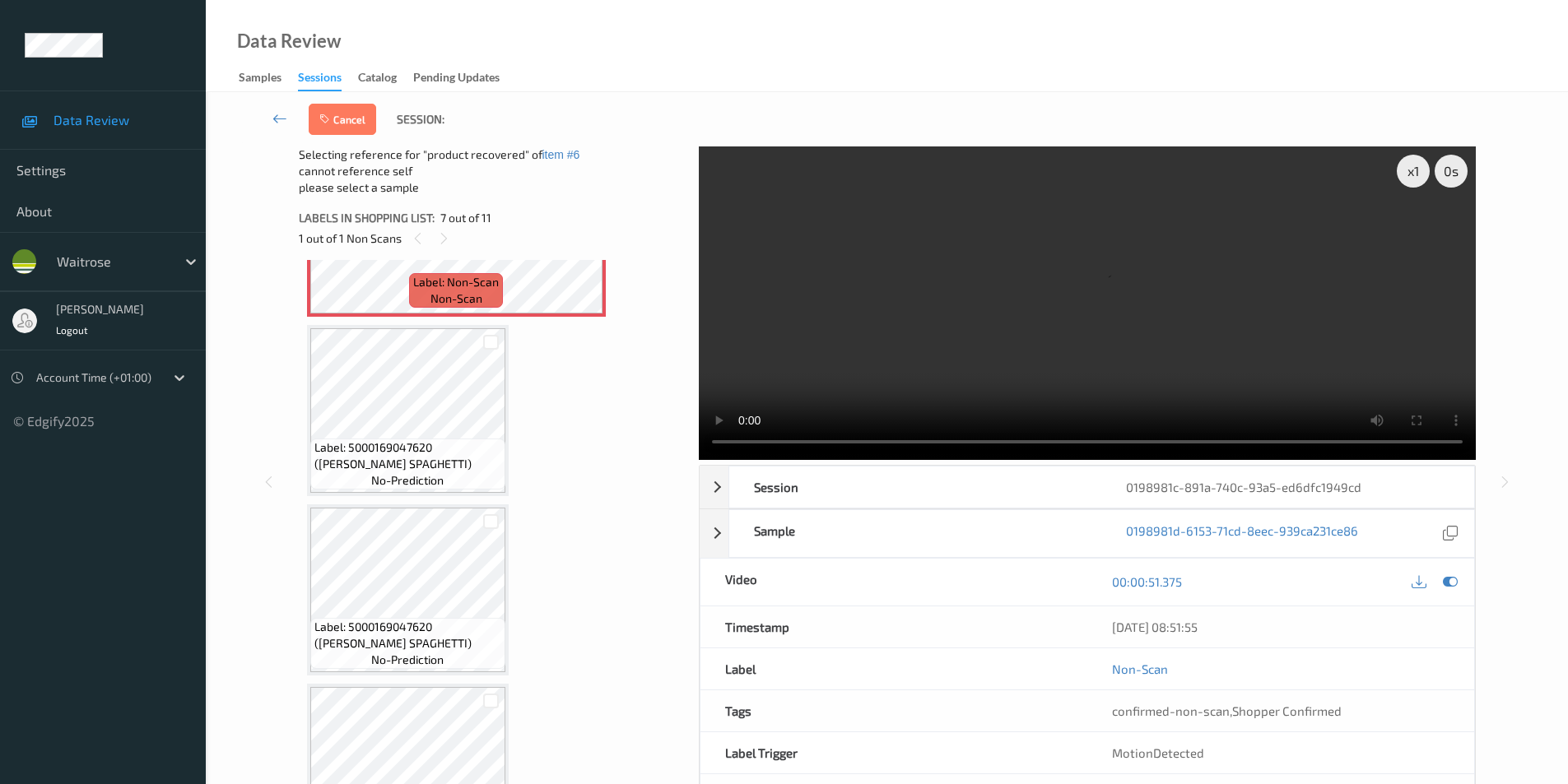
scroll to position [1203, 0]
click at [488, 517] on div at bounding box center [491, 518] width 15 height 15
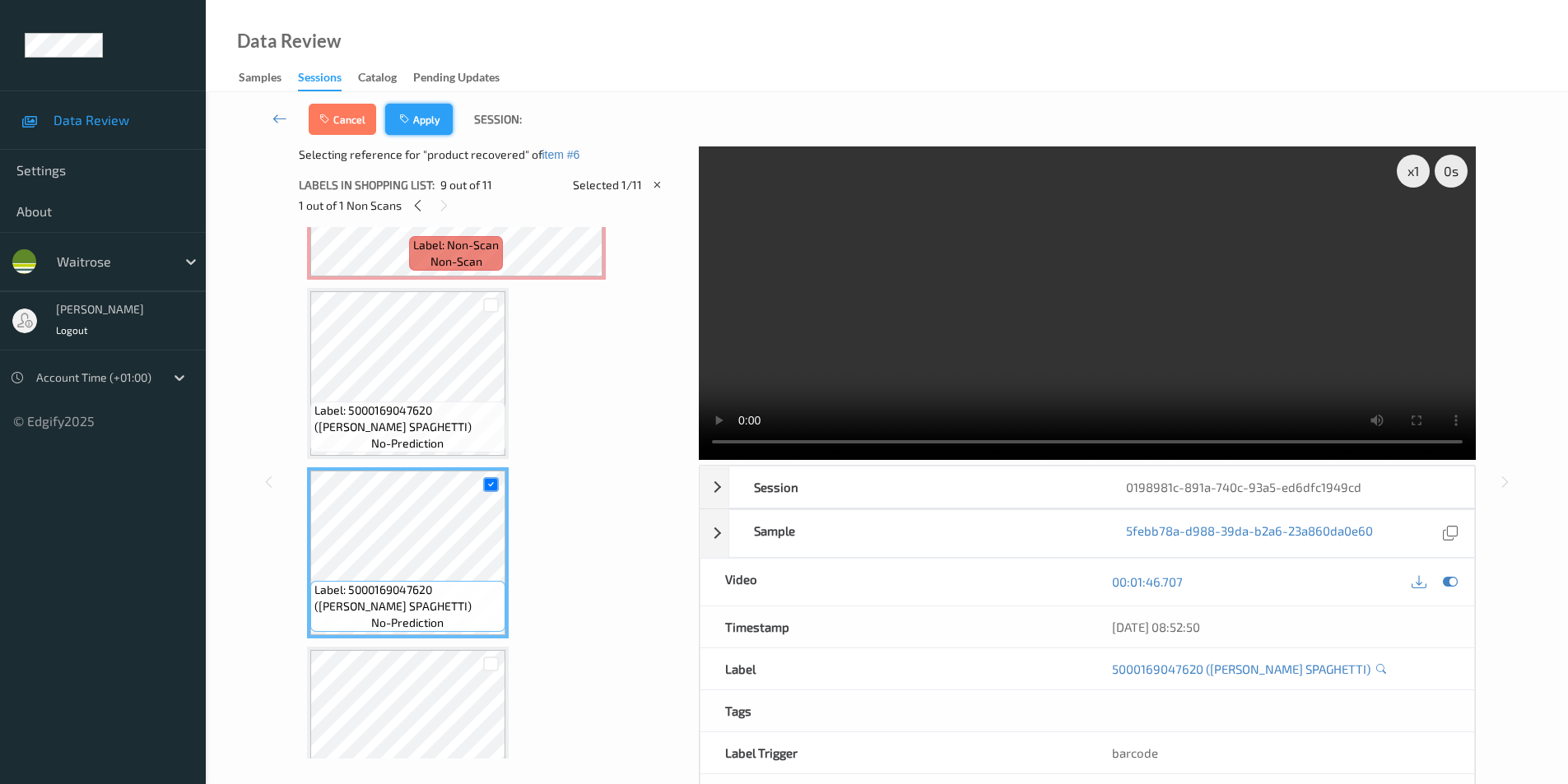
click at [434, 117] on button "Apply" at bounding box center [419, 119] width 68 height 31
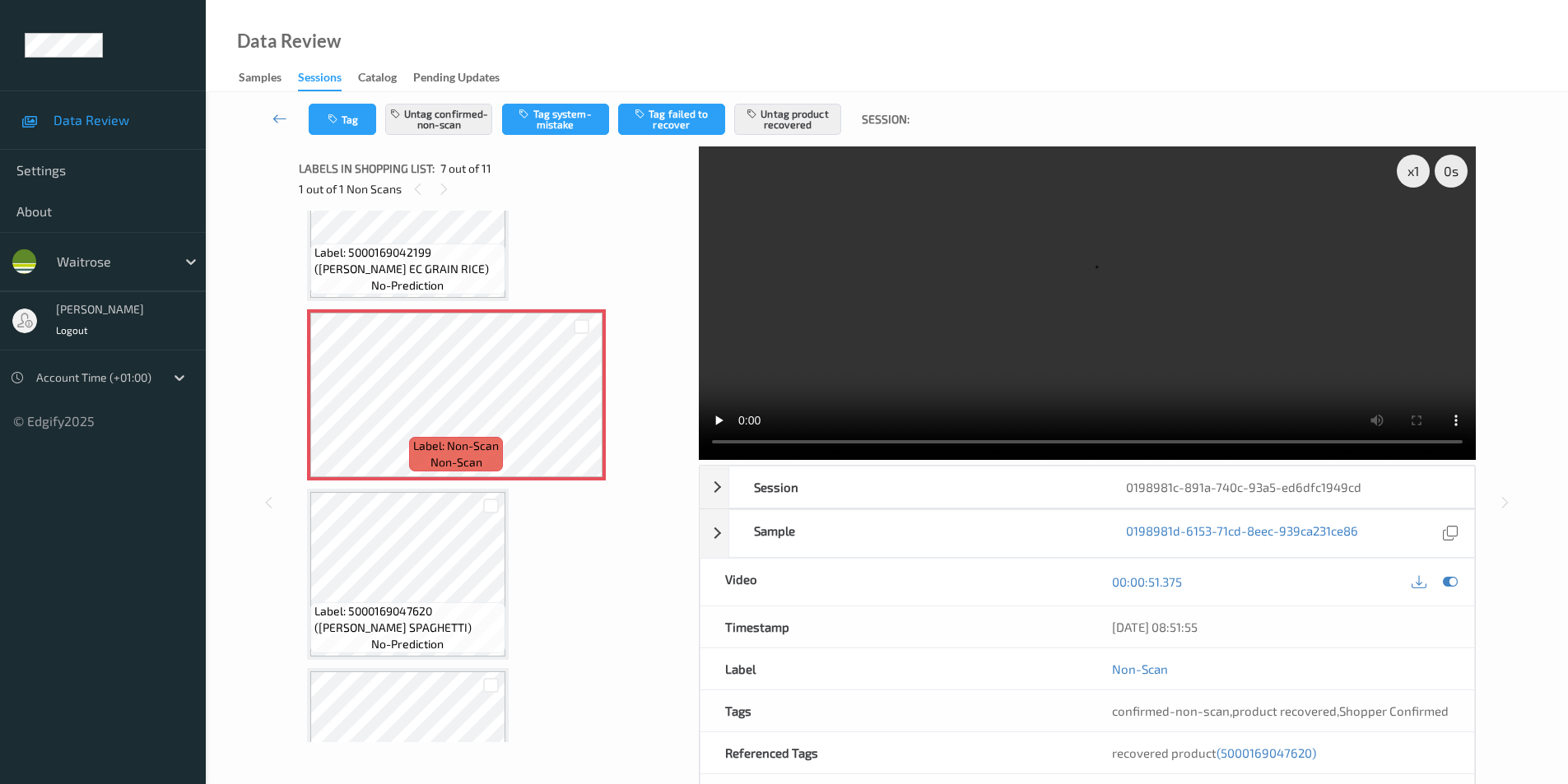
scroll to position [987, 0]
click at [1451, 585] on icon at bounding box center [1450, 581] width 15 height 15
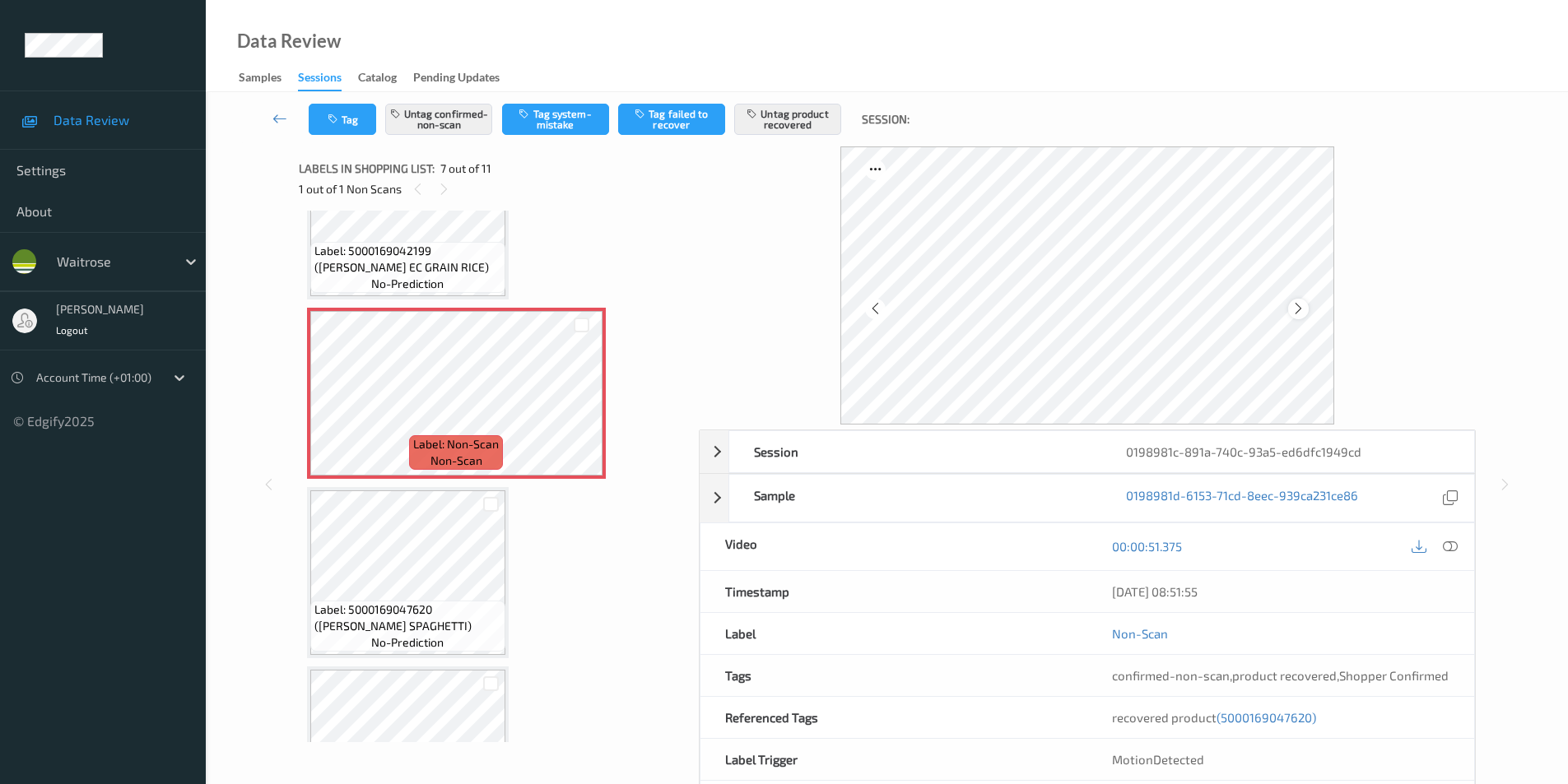
click at [1296, 305] on icon at bounding box center [1299, 308] width 14 height 15
click at [1298, 303] on icon at bounding box center [1299, 308] width 14 height 15
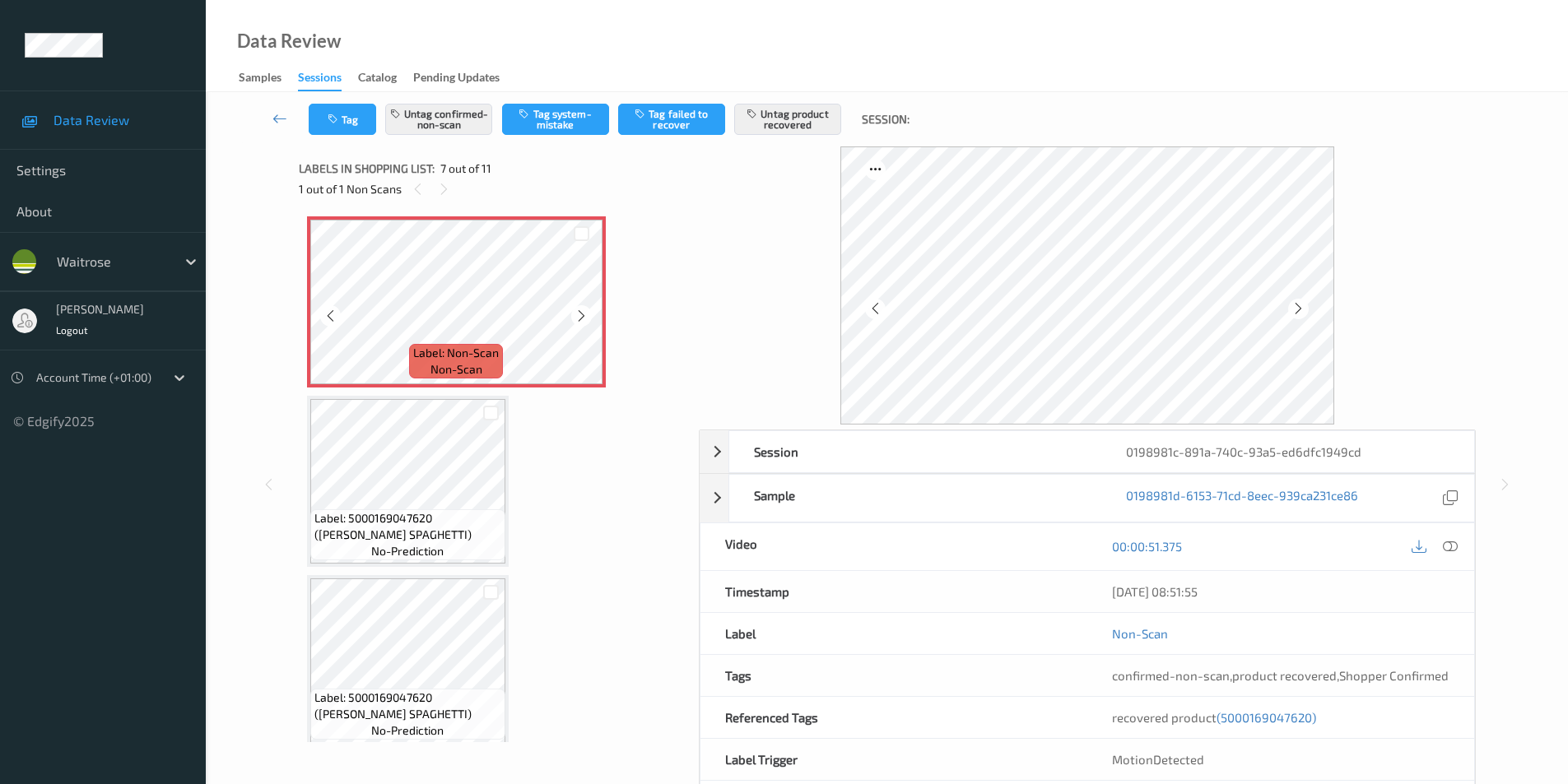
scroll to position [1152, 0]
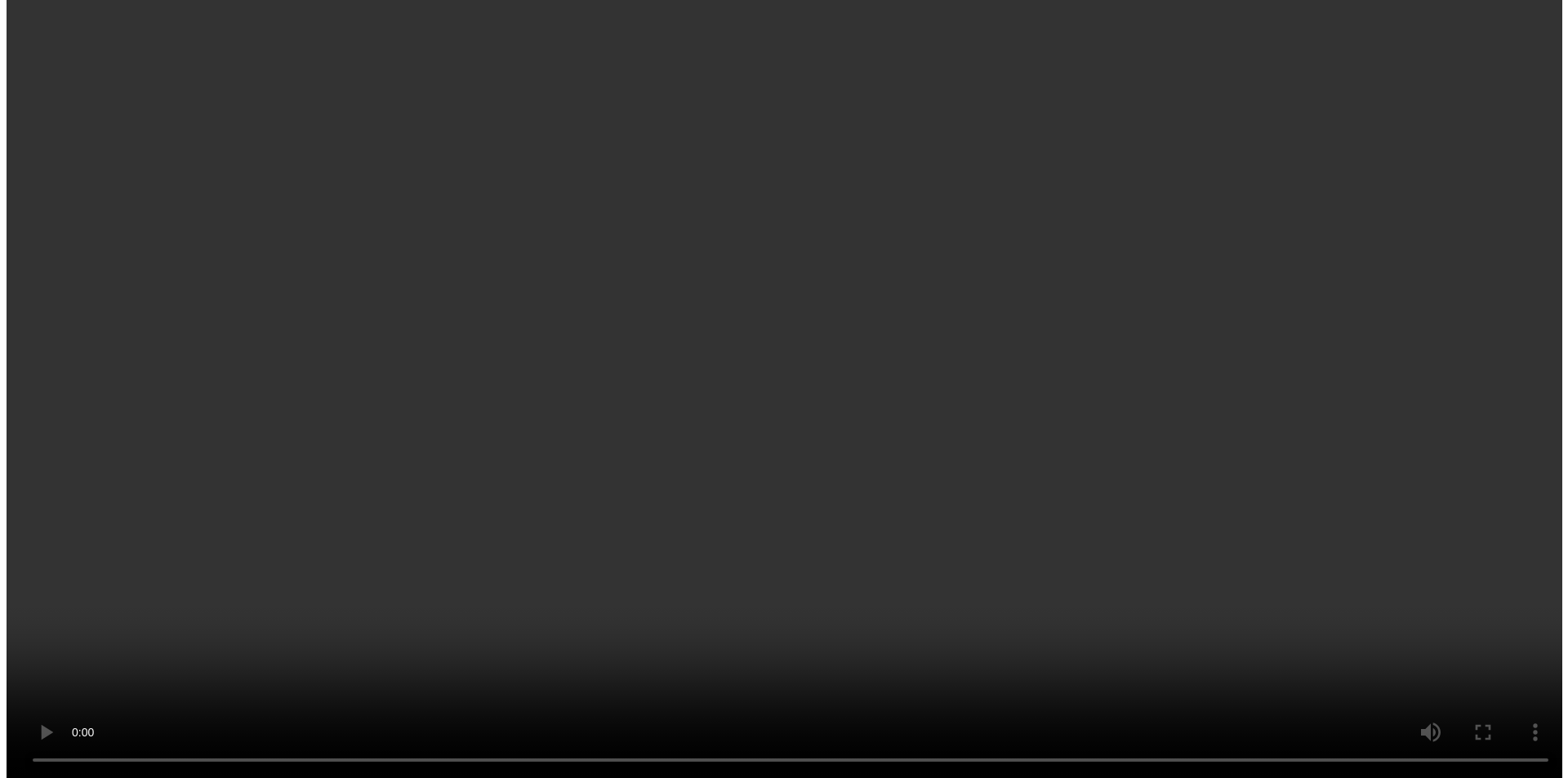
scroll to position [525, 0]
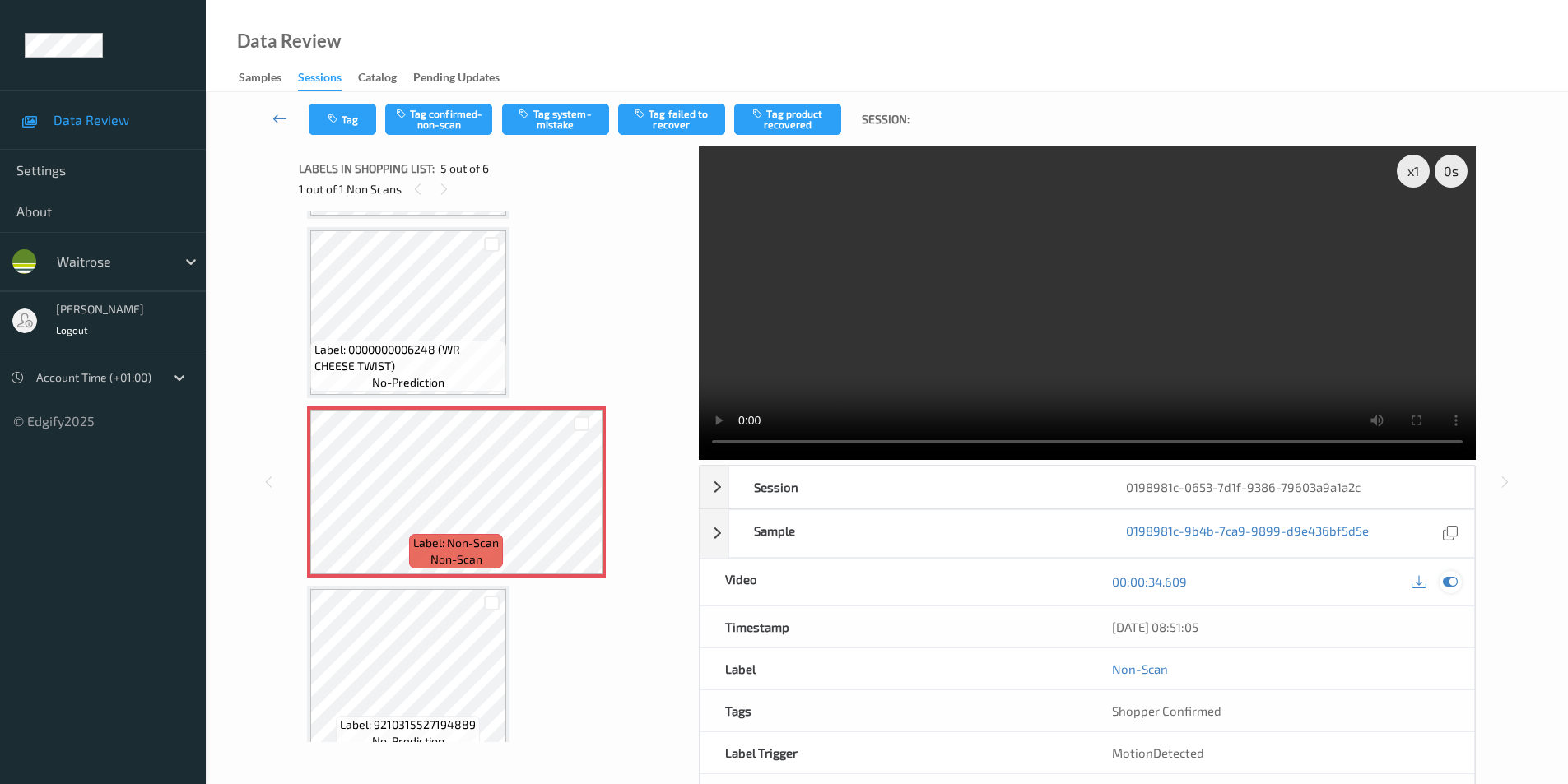
click at [1455, 583] on icon at bounding box center [1450, 581] width 15 height 15
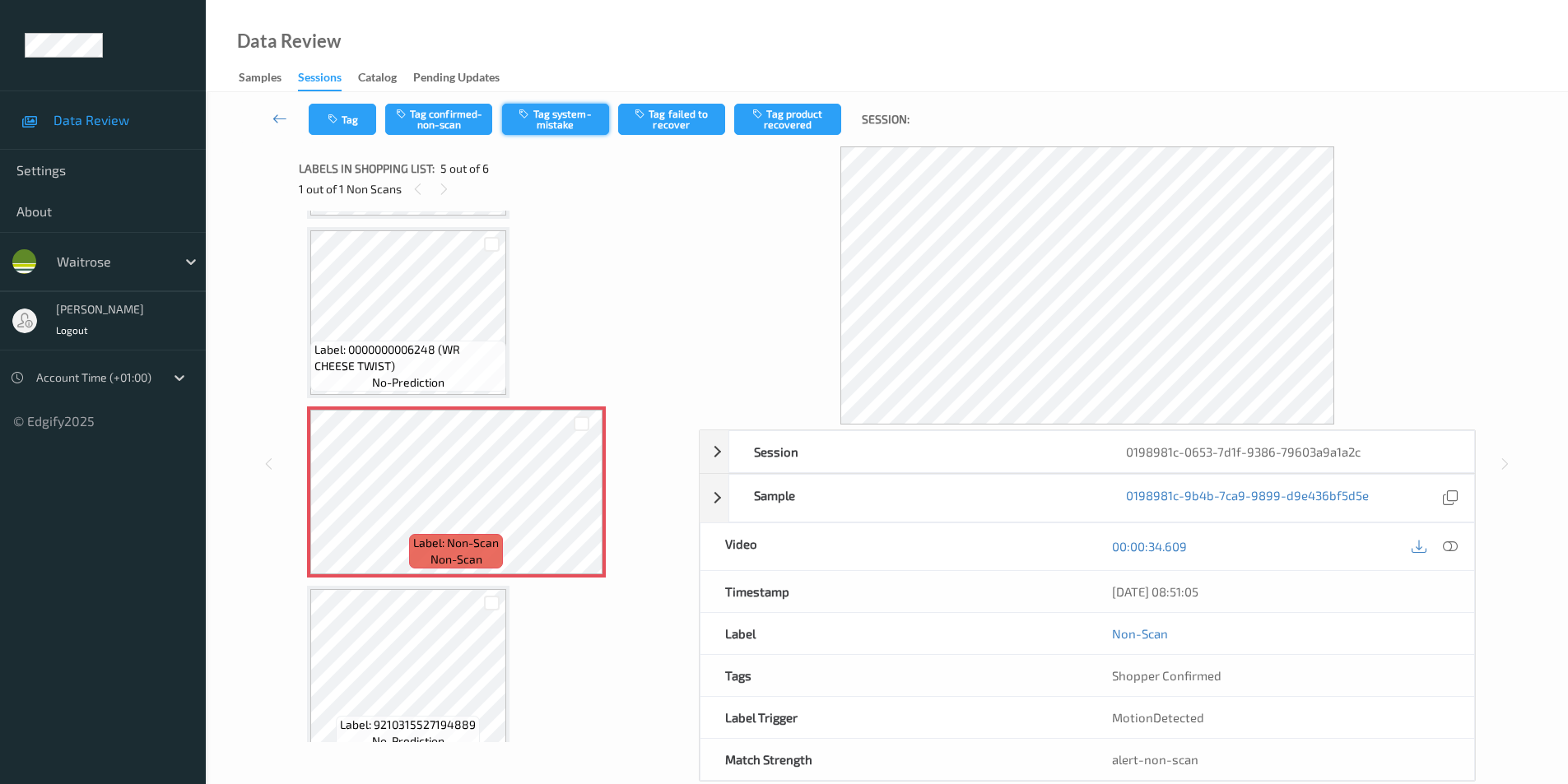
click at [564, 109] on button "Tag system-mistake" at bounding box center [556, 119] width 108 height 31
click at [339, 120] on icon "button" at bounding box center [334, 119] width 14 height 12
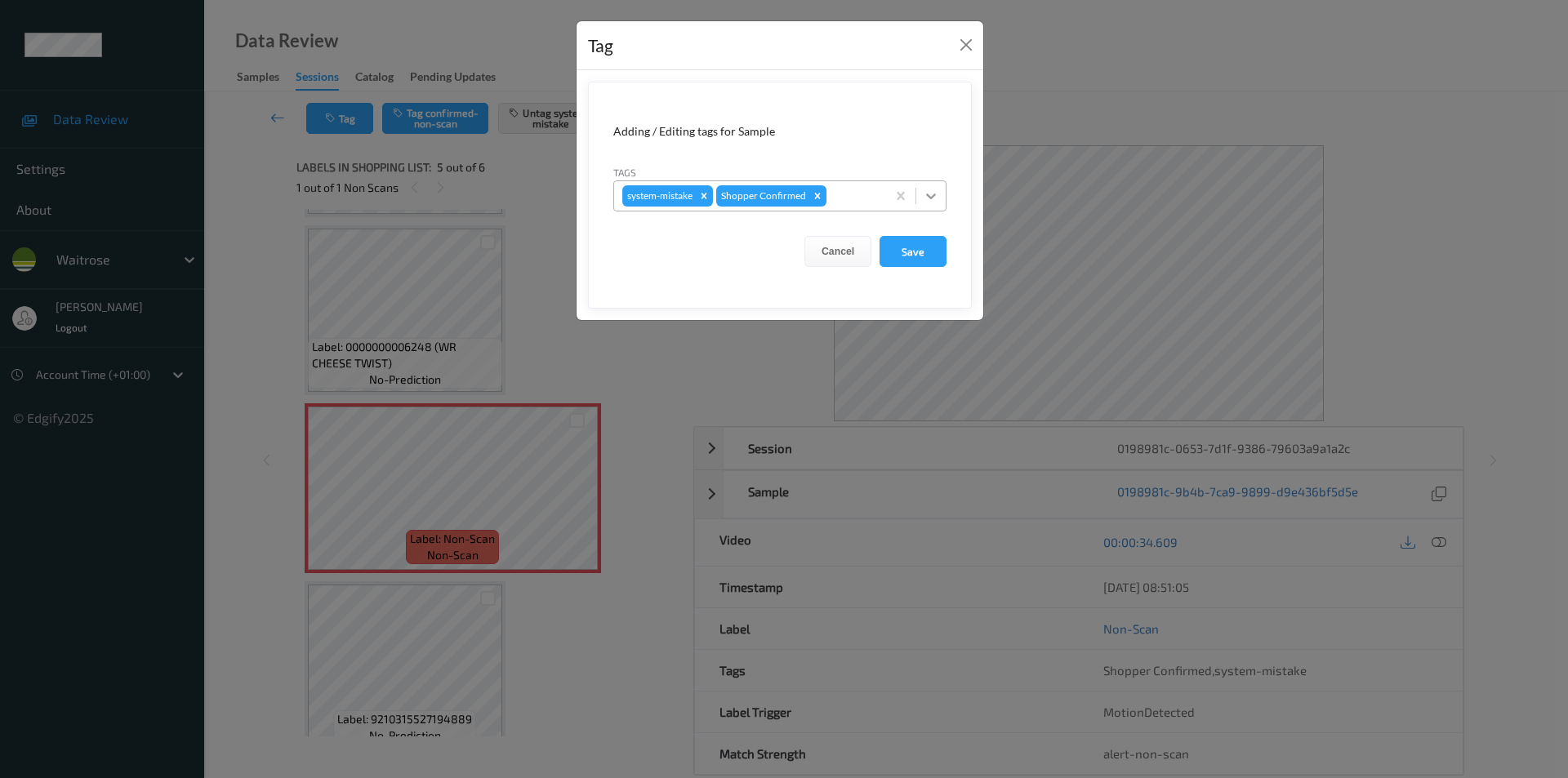
click at [932, 195] on icon at bounding box center [931, 196] width 16 height 16
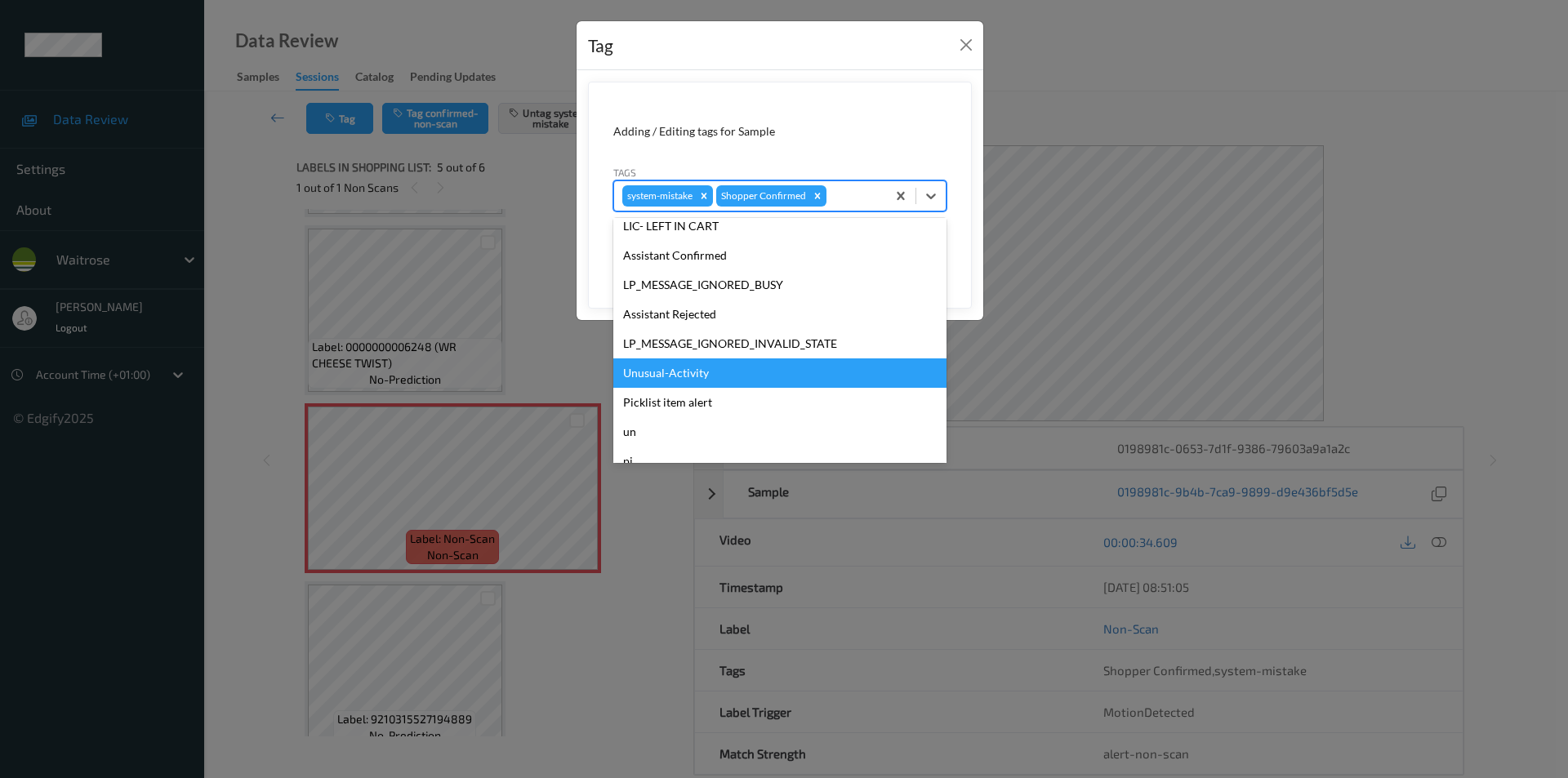
scroll to position [320, 0]
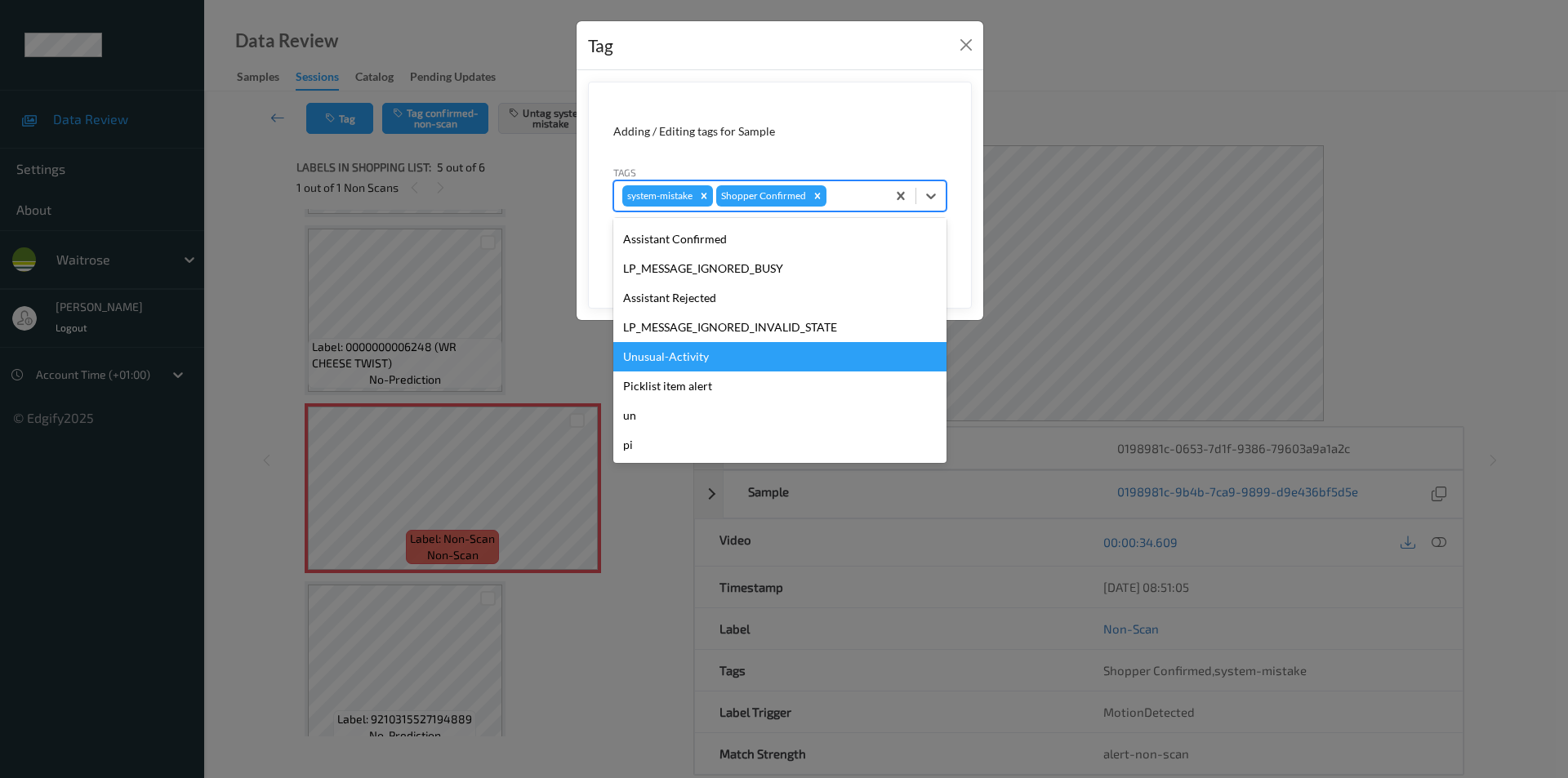
drag, startPoint x: 664, startPoint y: 360, endPoint x: 722, endPoint y: 341, distance: 61.0
click at [665, 360] on div "Unusual-Activity" at bounding box center [779, 356] width 333 height 30
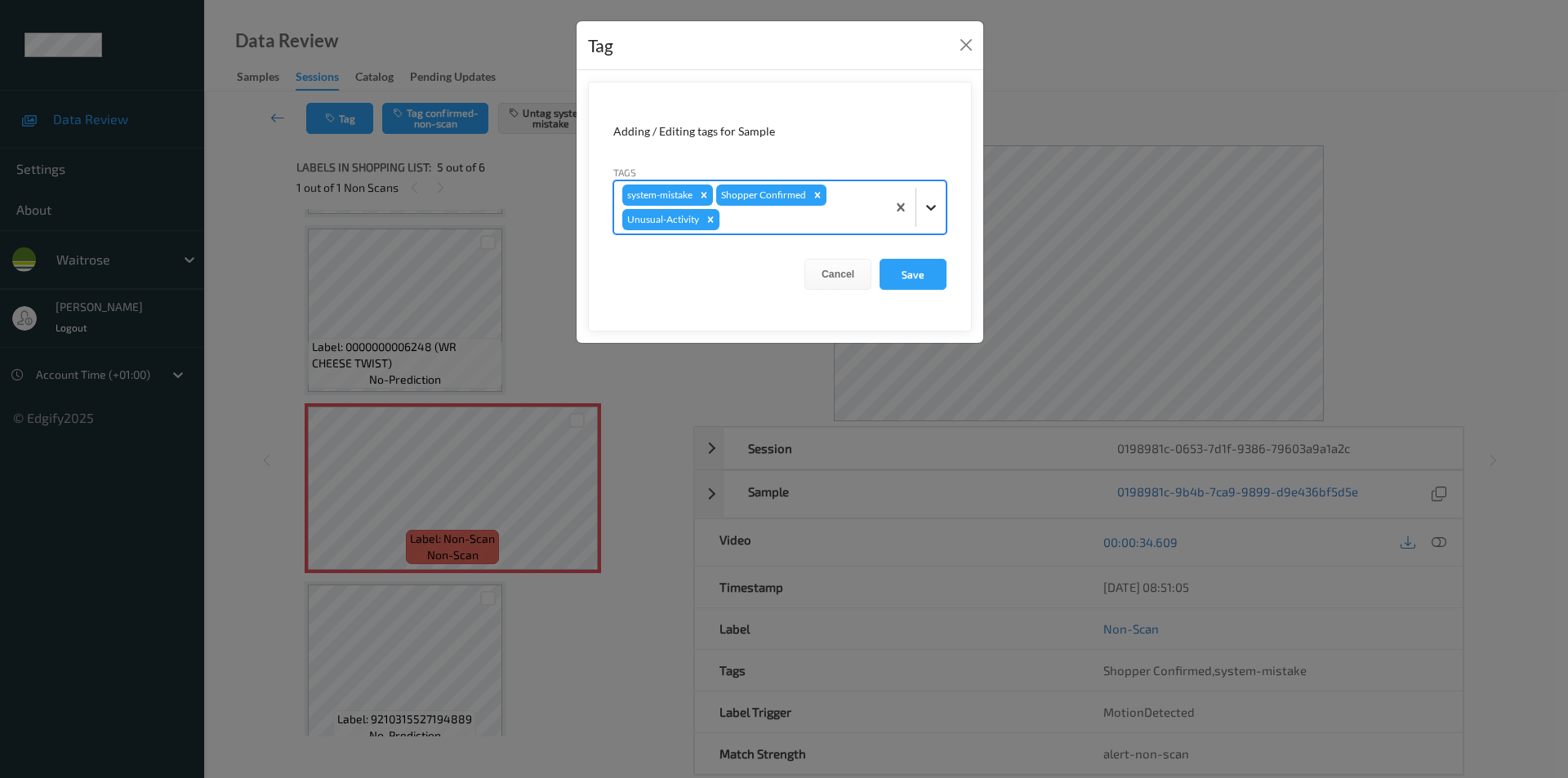
click at [918, 209] on div at bounding box center [931, 207] width 30 height 30
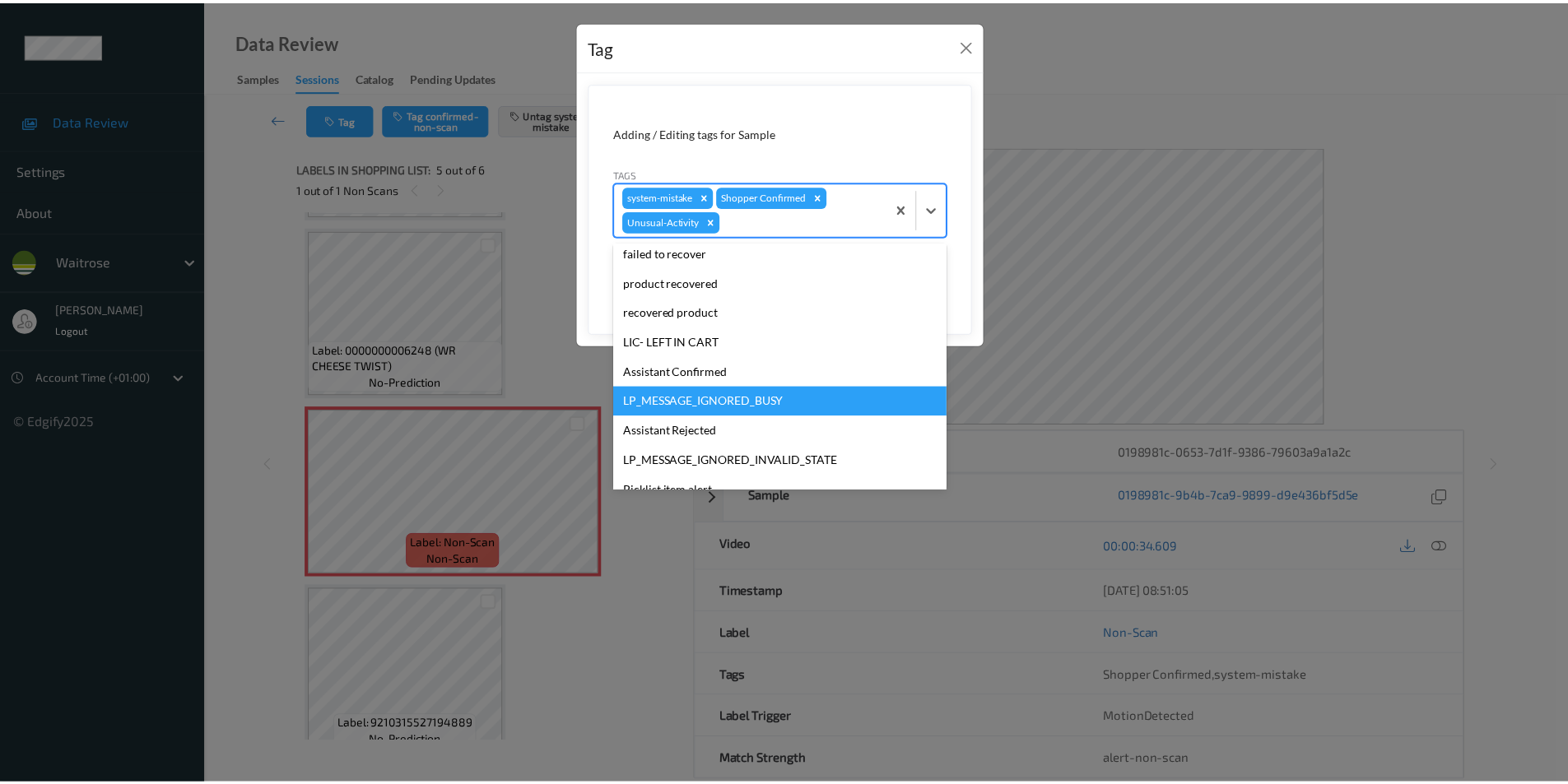
scroll to position [293, 0]
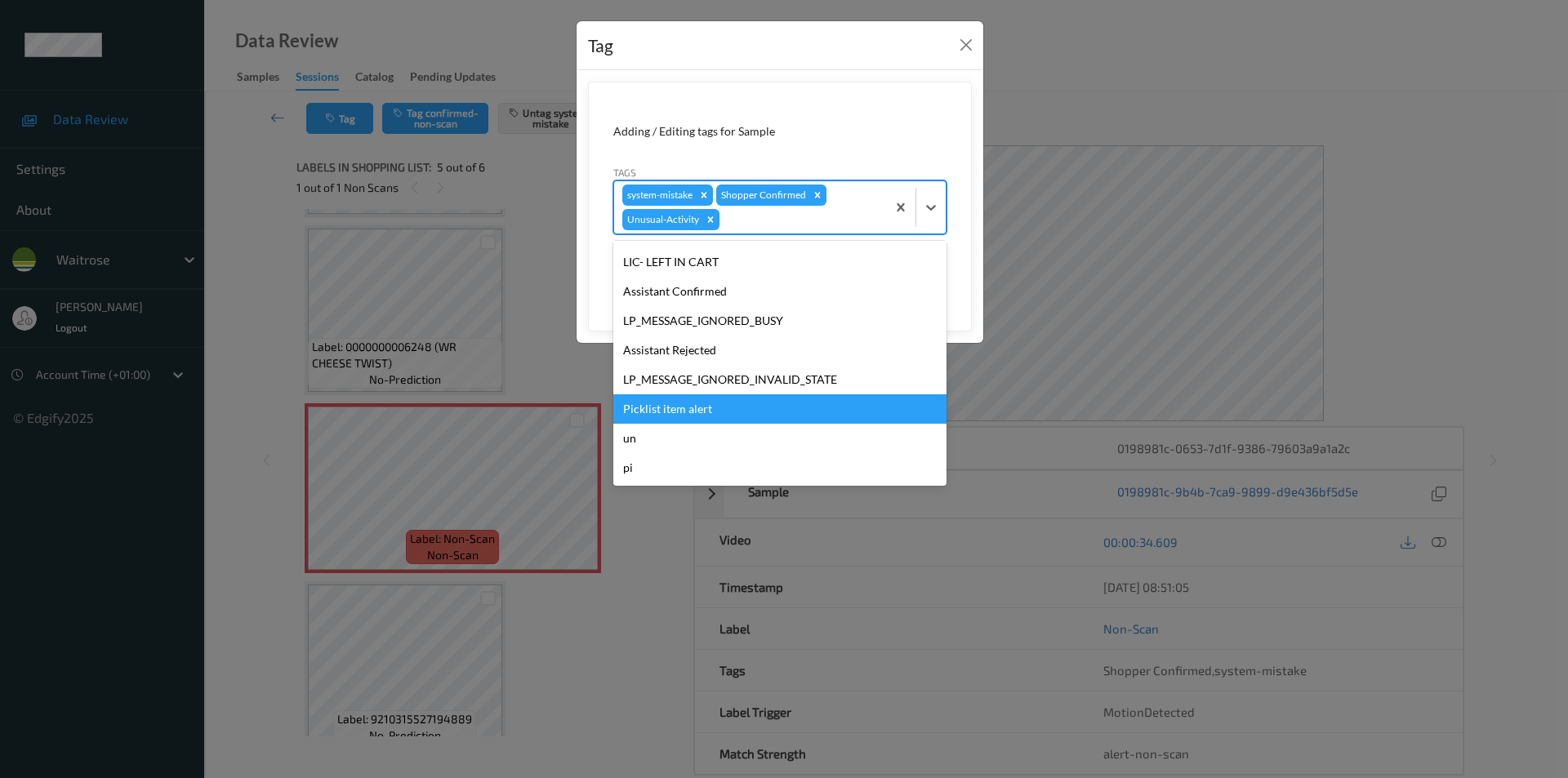
click at [704, 414] on div "Picklist item alert" at bounding box center [779, 409] width 333 height 30
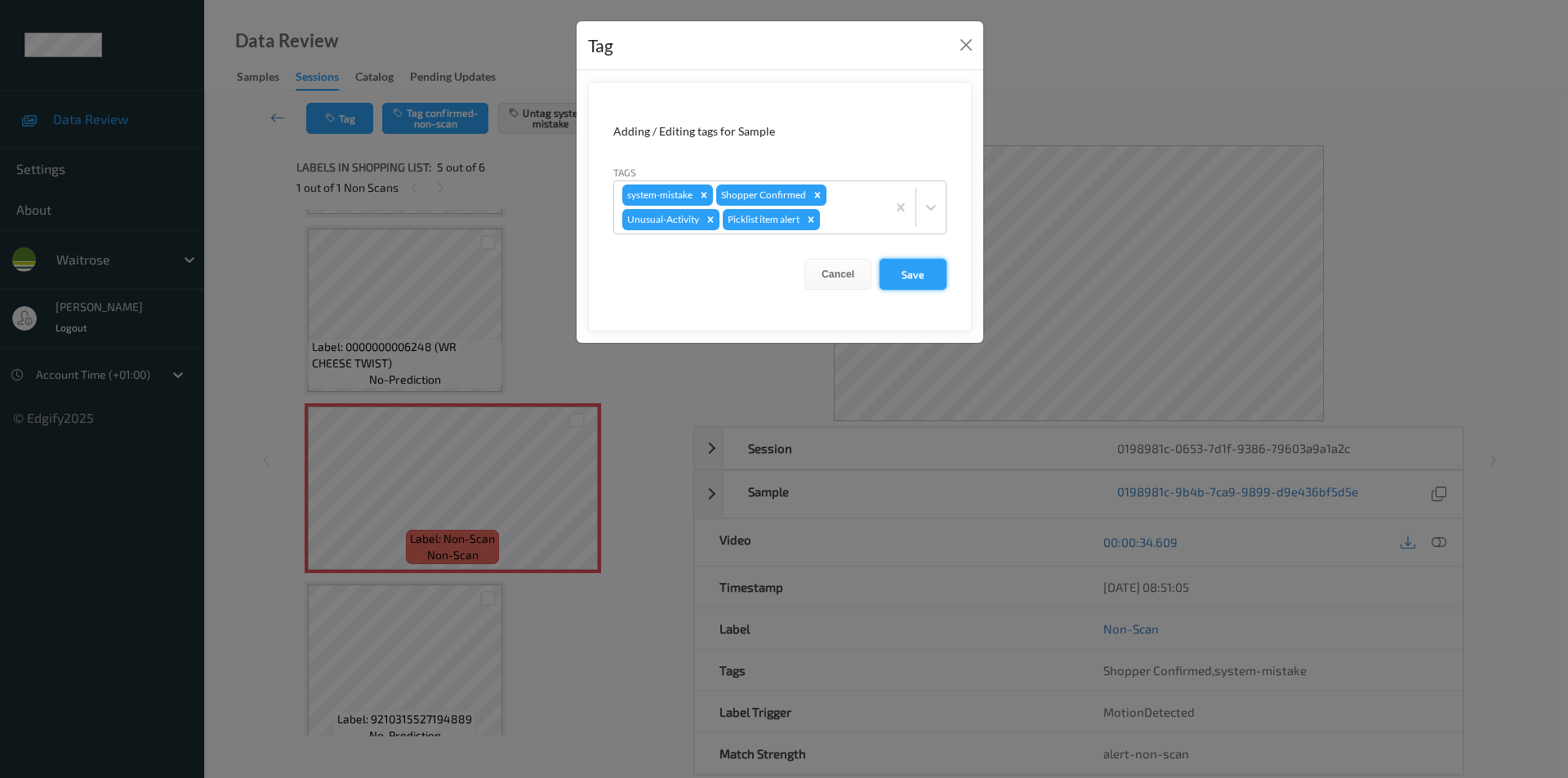
click at [894, 262] on button "Save" at bounding box center [913, 274] width 67 height 31
